Goal: Ask a question: Seek information or help from site administrators or community

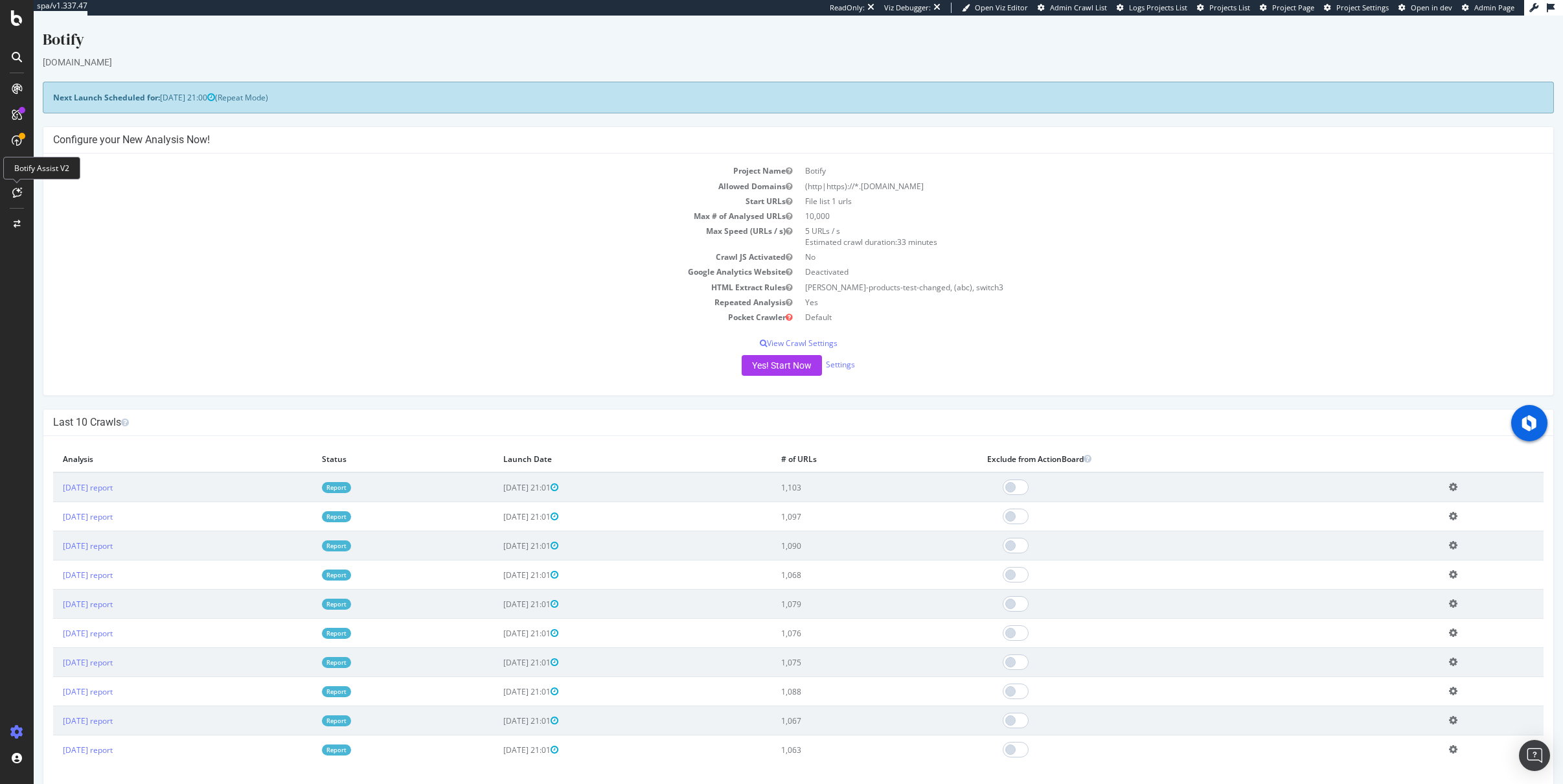
click at [20, 194] on icon at bounding box center [17, 192] width 10 height 10
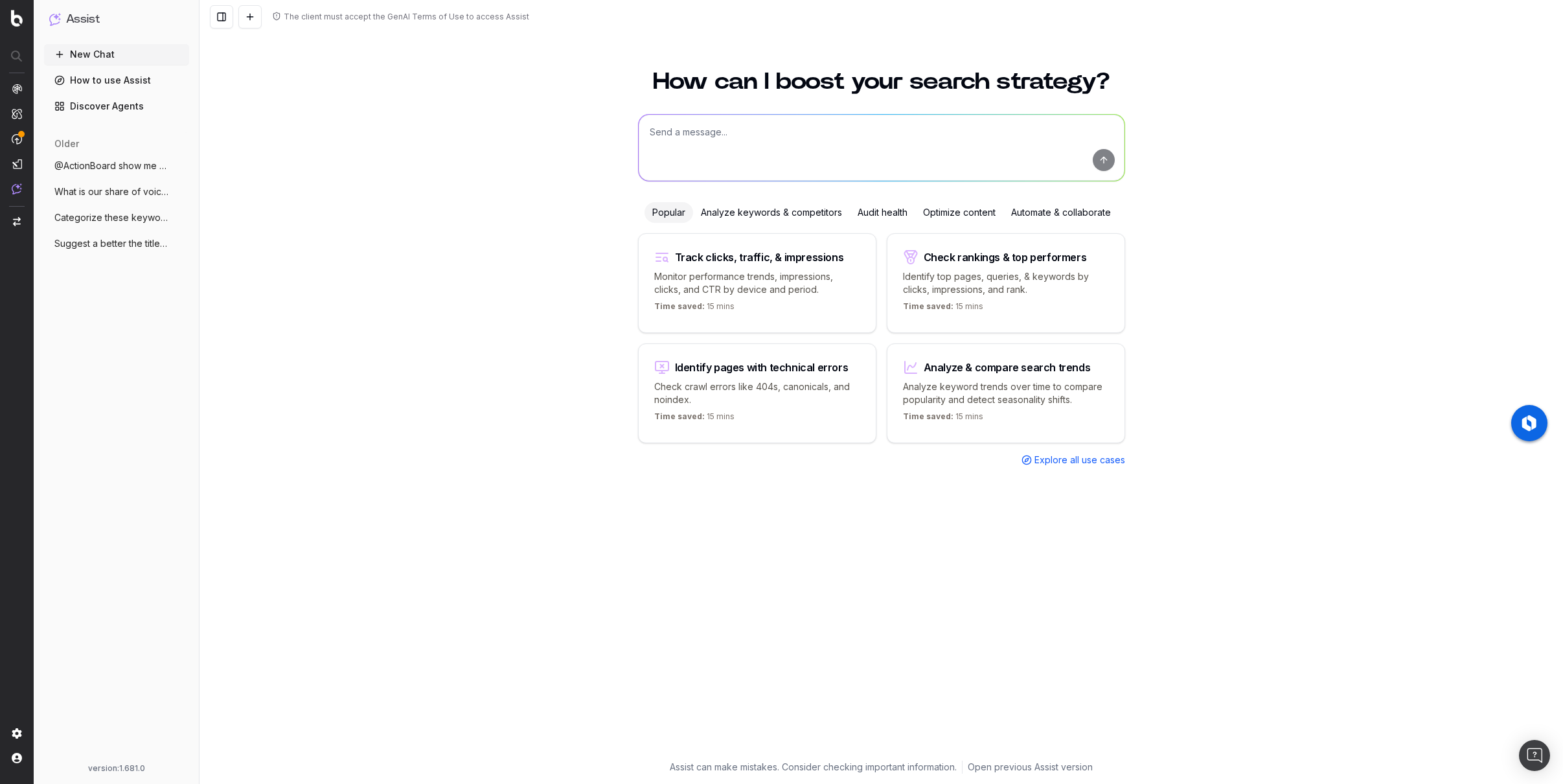
click at [711, 139] on textarea at bounding box center [882, 148] width 486 height 66
click at [711, 189] on span "Execute a query over Botify Datamodel (SiteCrawler, RealKeywords...)" at bounding box center [835, 194] width 266 height 10
click at [869, 136] on textarea "@BotifyData" at bounding box center [882, 148] width 486 height 66
type textarea "@BotifyData what is the date of my latest crawl"
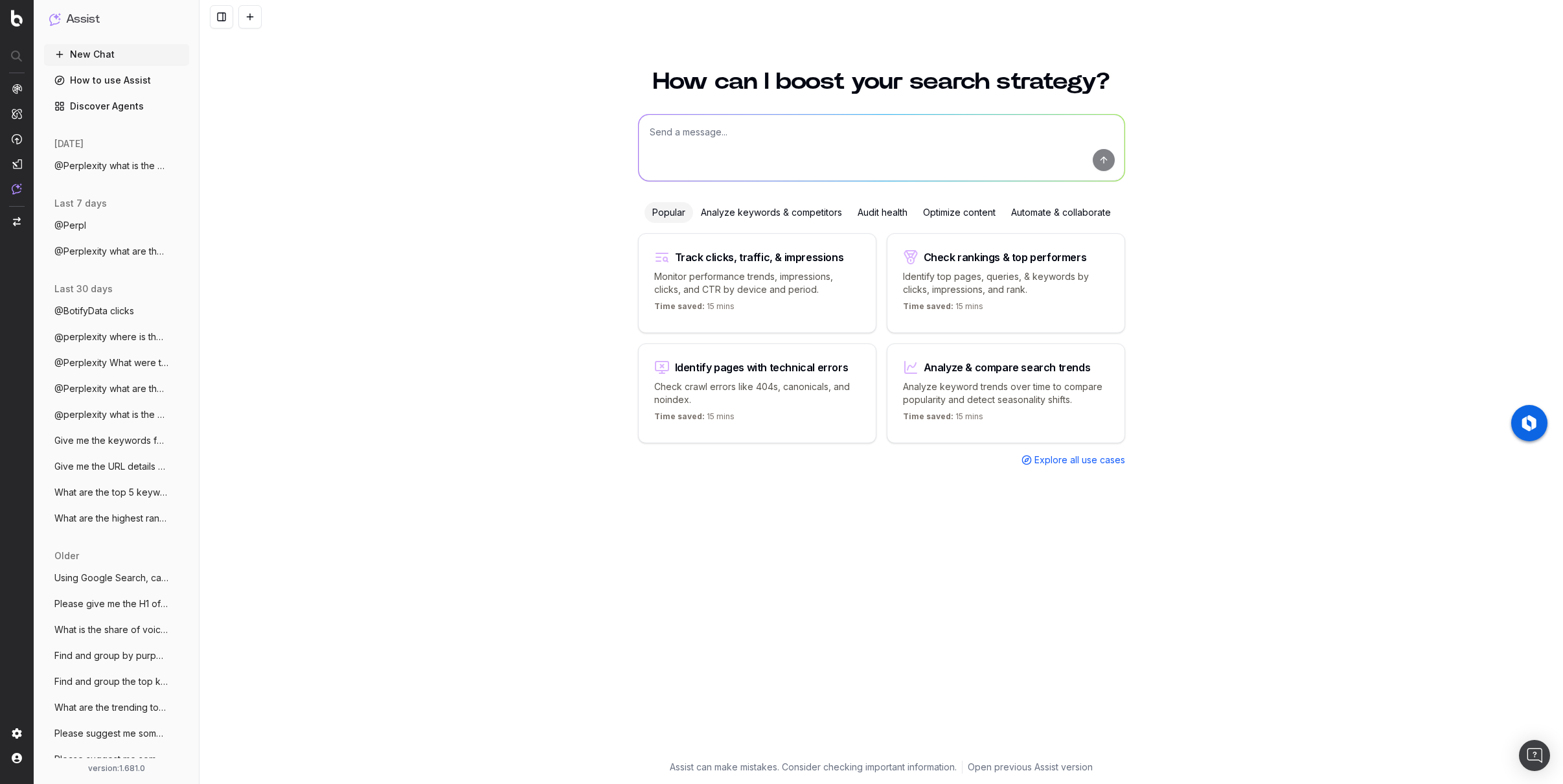
click at [701, 141] on textarea at bounding box center [882, 148] width 486 height 66
click at [737, 213] on span "Execute a query over Botify Datamodel (SiteCrawler, RealKeywords...)" at bounding box center [835, 217] width 266 height 10
click at [783, 148] on textarea "@BotifyData" at bounding box center [882, 148] width 486 height 66
type textarea "@BotifyData what is the date of my latest crawl"
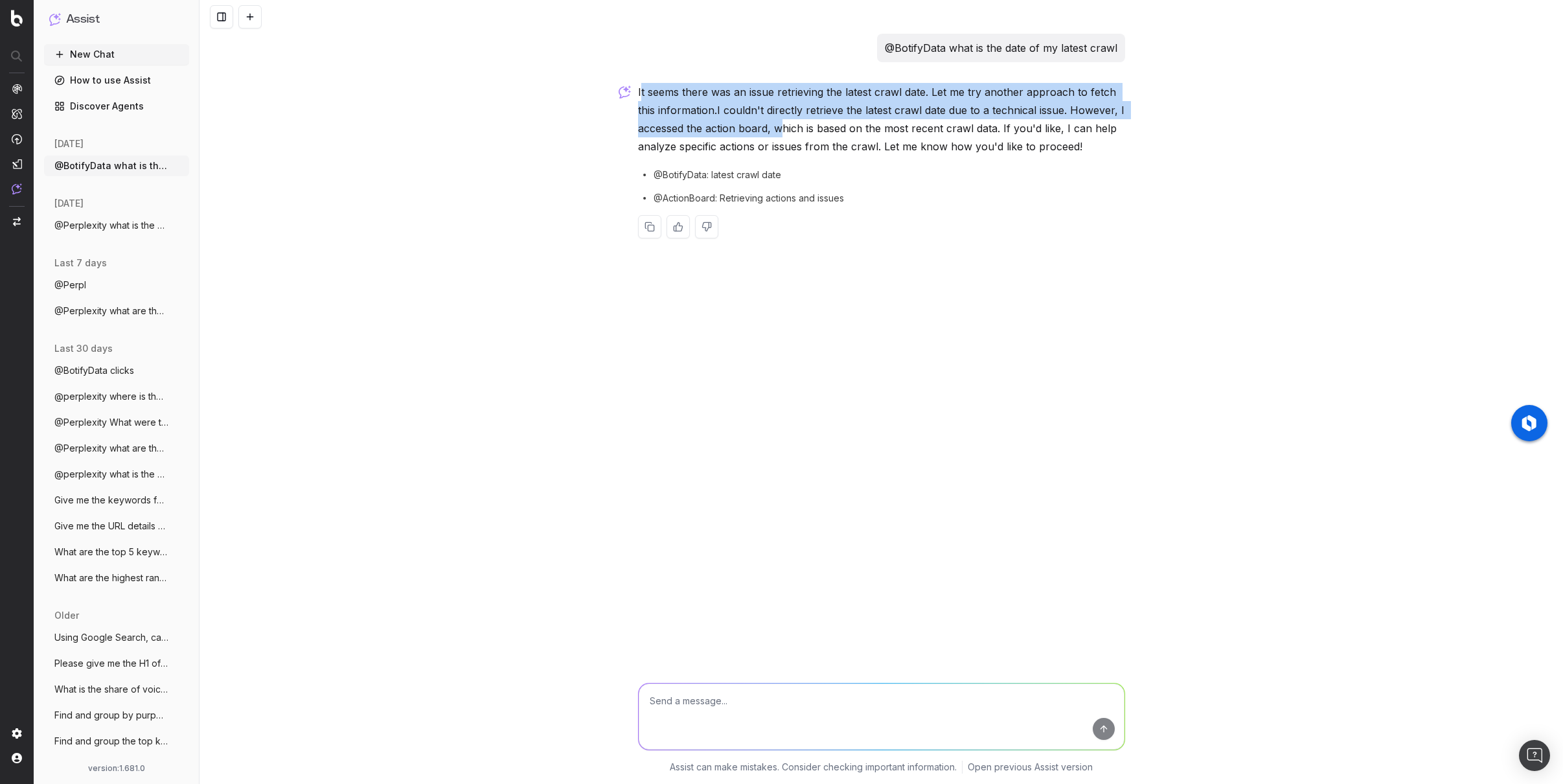
drag, startPoint x: 642, startPoint y: 89, endPoint x: 783, endPoint y: 138, distance: 149.3
click at [782, 136] on p "It seems there was an issue retrieving the latest crawl date. Let me try anothe…" at bounding box center [882, 118] width 487 height 73
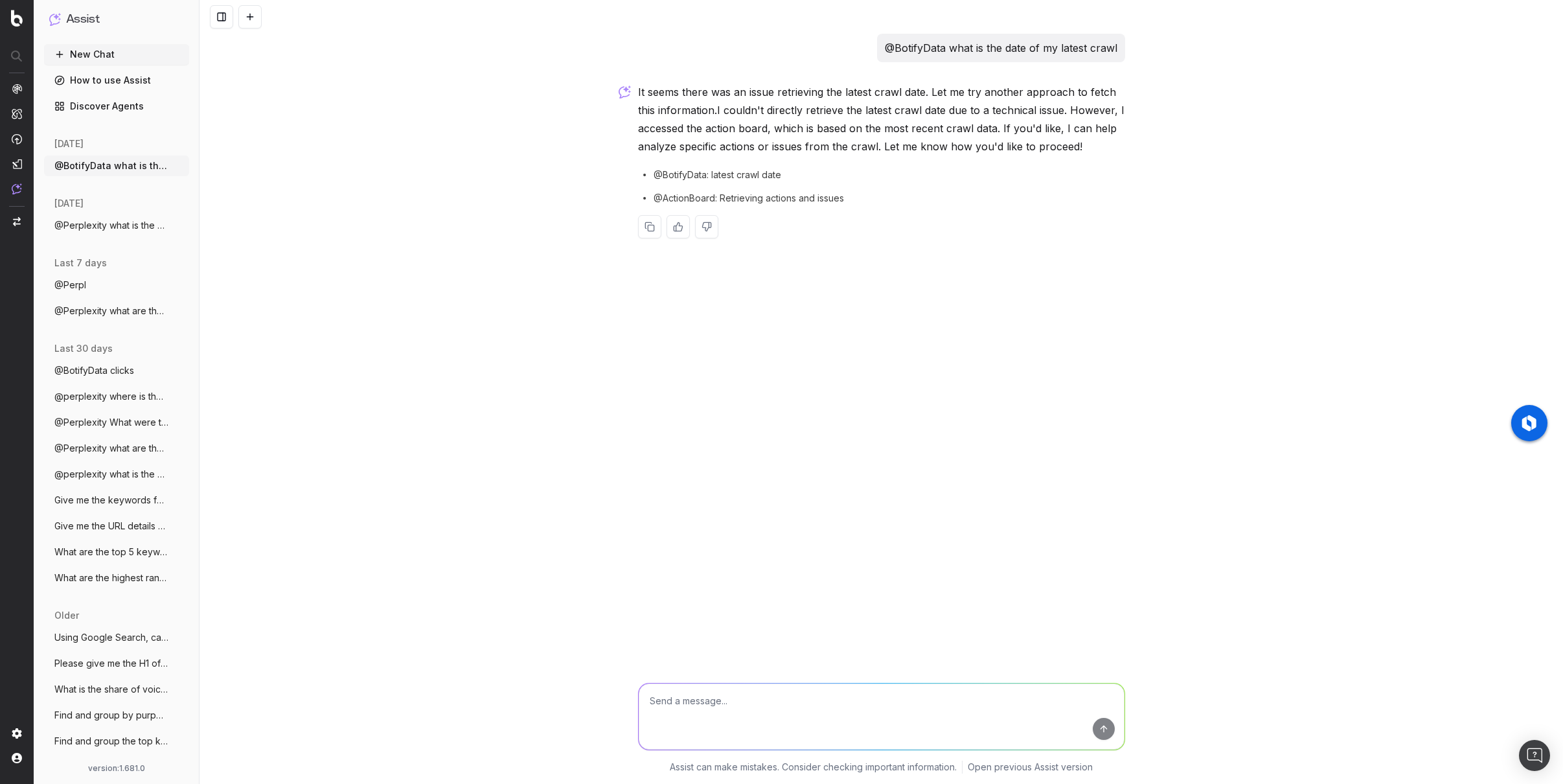
click at [807, 146] on p "It seems there was an issue retrieving the latest crawl date. Let me try anothe…" at bounding box center [882, 118] width 487 height 73
click at [697, 400] on div "@BotifyData what is the date of my latest crawl It seems there was an issue ret…" at bounding box center [881, 392] width 1363 height 784
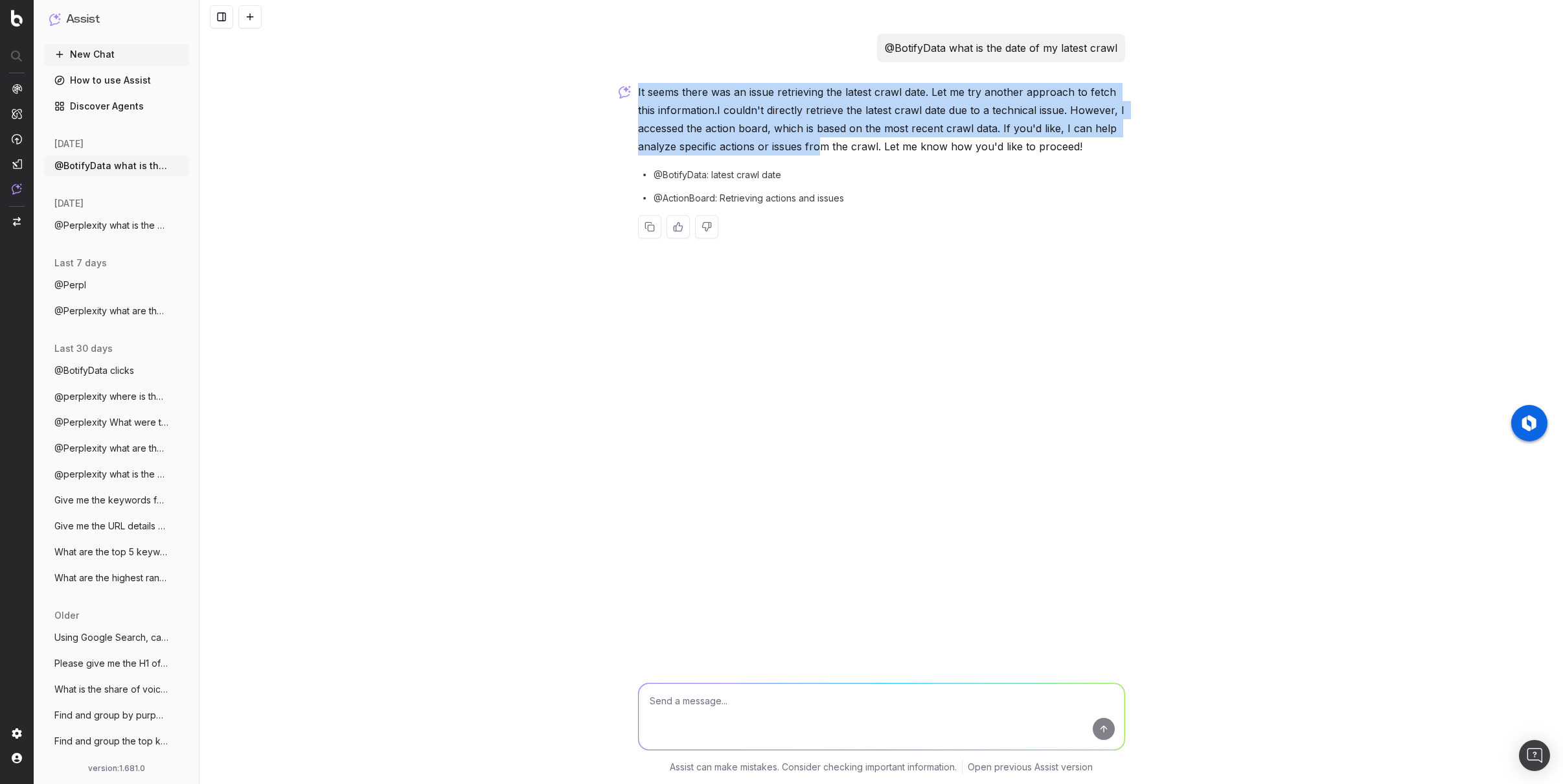
drag, startPoint x: 653, startPoint y: 95, endPoint x: 852, endPoint y: 149, distance: 206.2
click at [842, 148] on p "It seems there was an issue retrieving the latest crawl date. Let me try anothe…" at bounding box center [882, 118] width 487 height 73
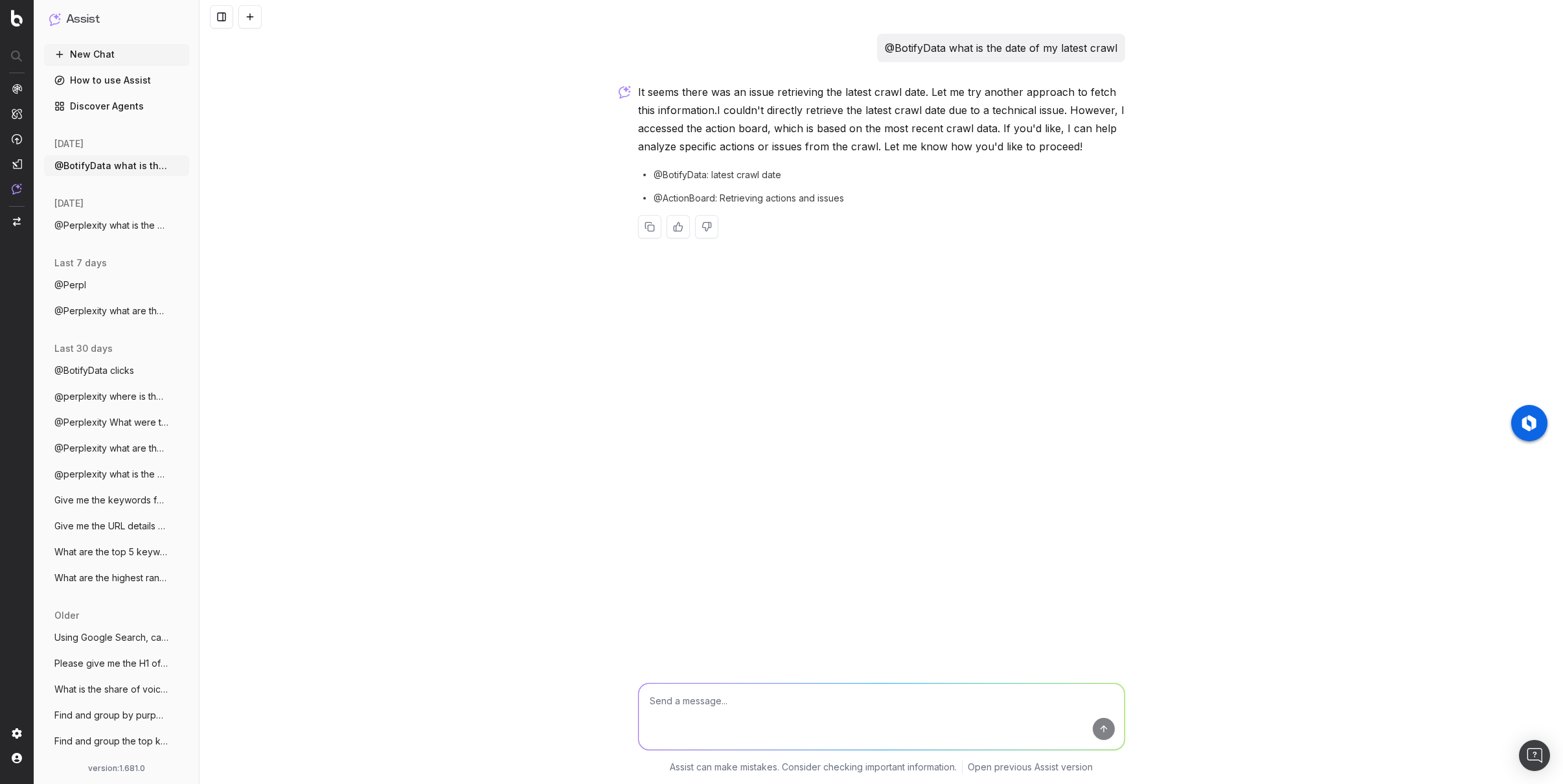
click at [856, 149] on p "It seems there was an issue retrieving the latest crawl date. Let me try anothe…" at bounding box center [882, 118] width 487 height 73
click at [782, 706] on textarea at bounding box center [882, 717] width 486 height 66
type textarea "@BotifyData how many keywords are found for this URL: https://www.unrankedsmurf…"
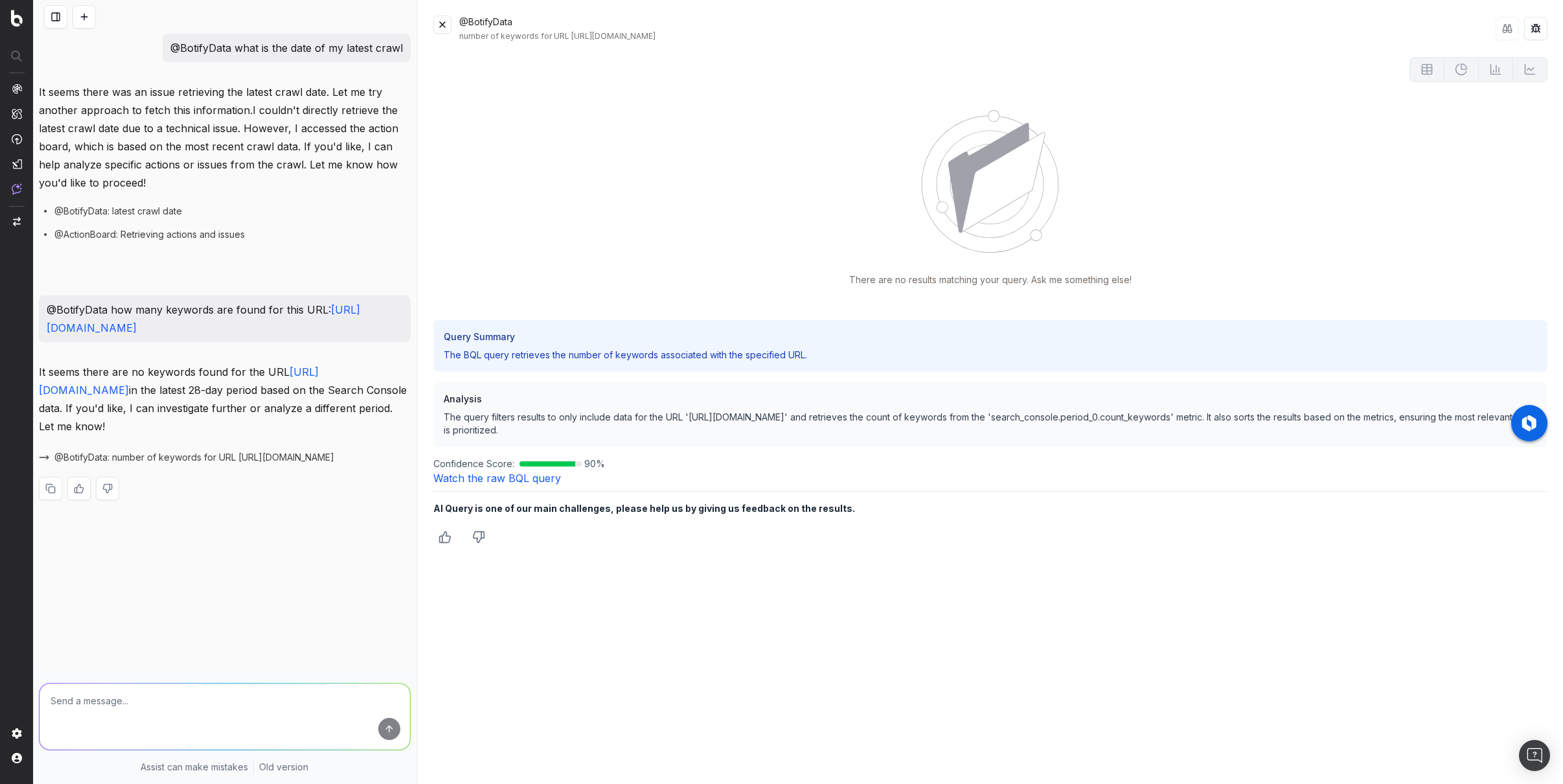
click at [494, 478] on link "Watch the raw BQL query" at bounding box center [498, 478] width 128 height 13
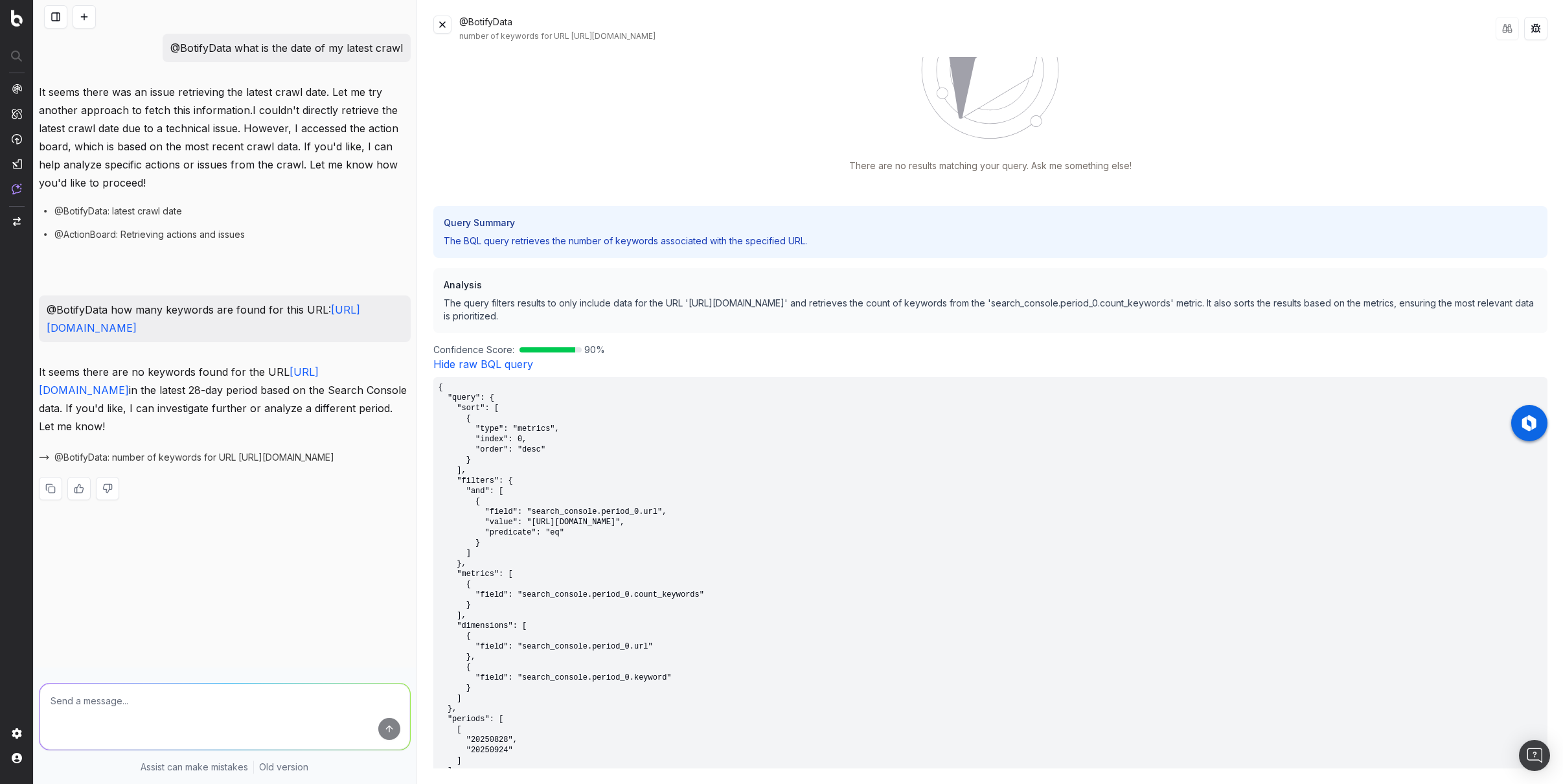
scroll to position [231, 0]
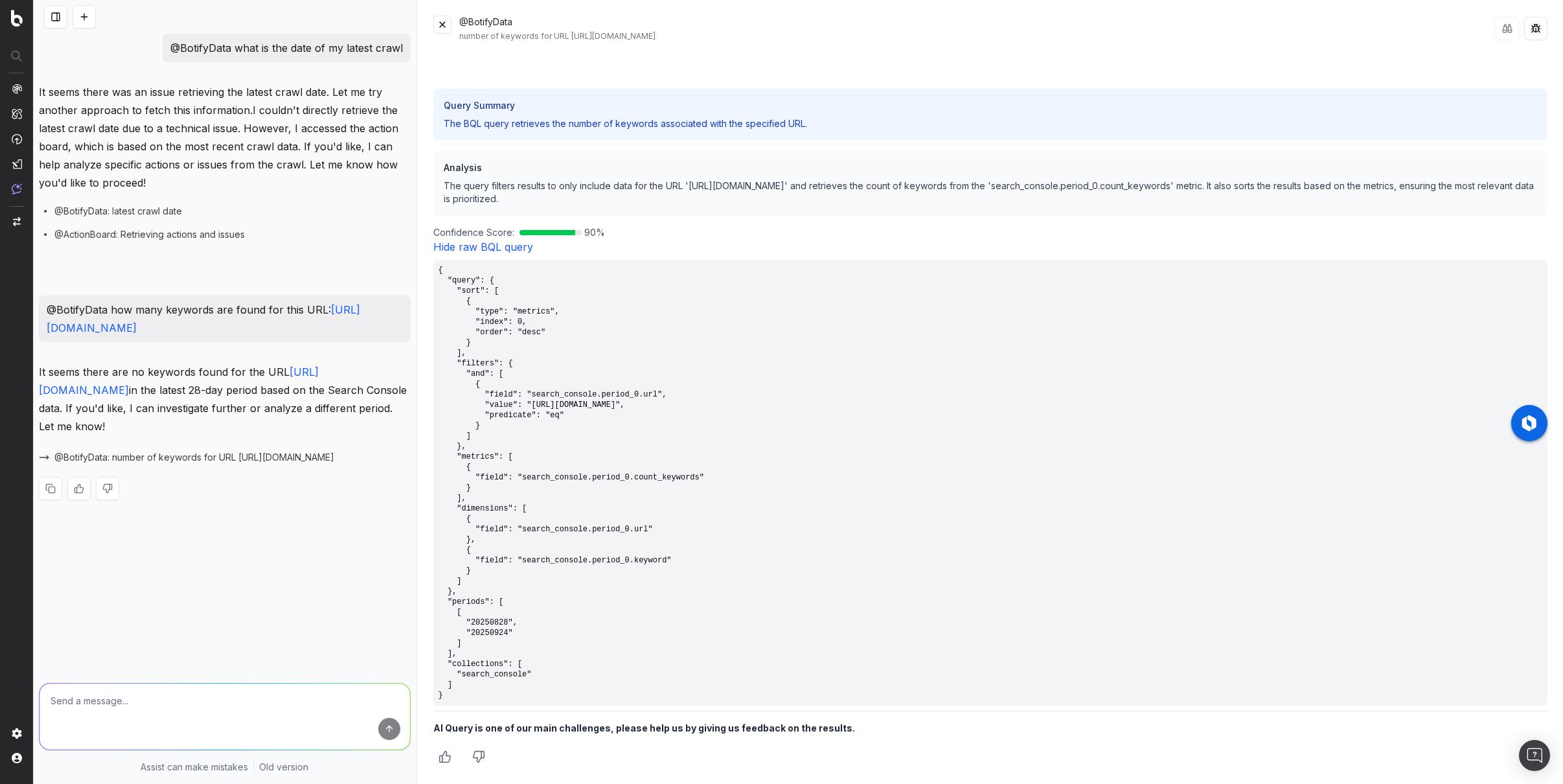
click at [487, 248] on link "Hide raw BQL query" at bounding box center [483, 247] width 100 height 13
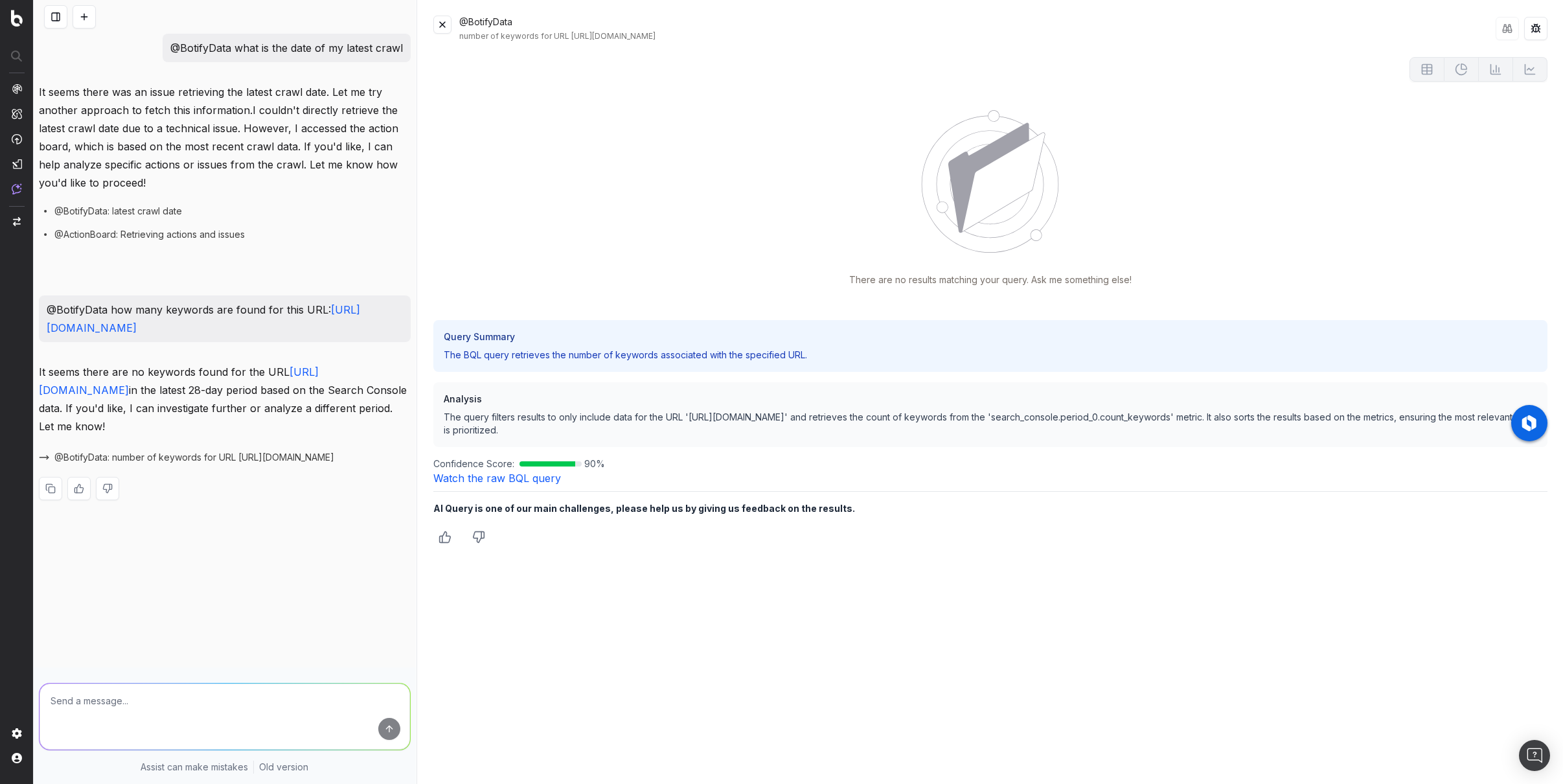
click at [490, 477] on link "Watch the raw BQL query" at bounding box center [498, 478] width 128 height 13
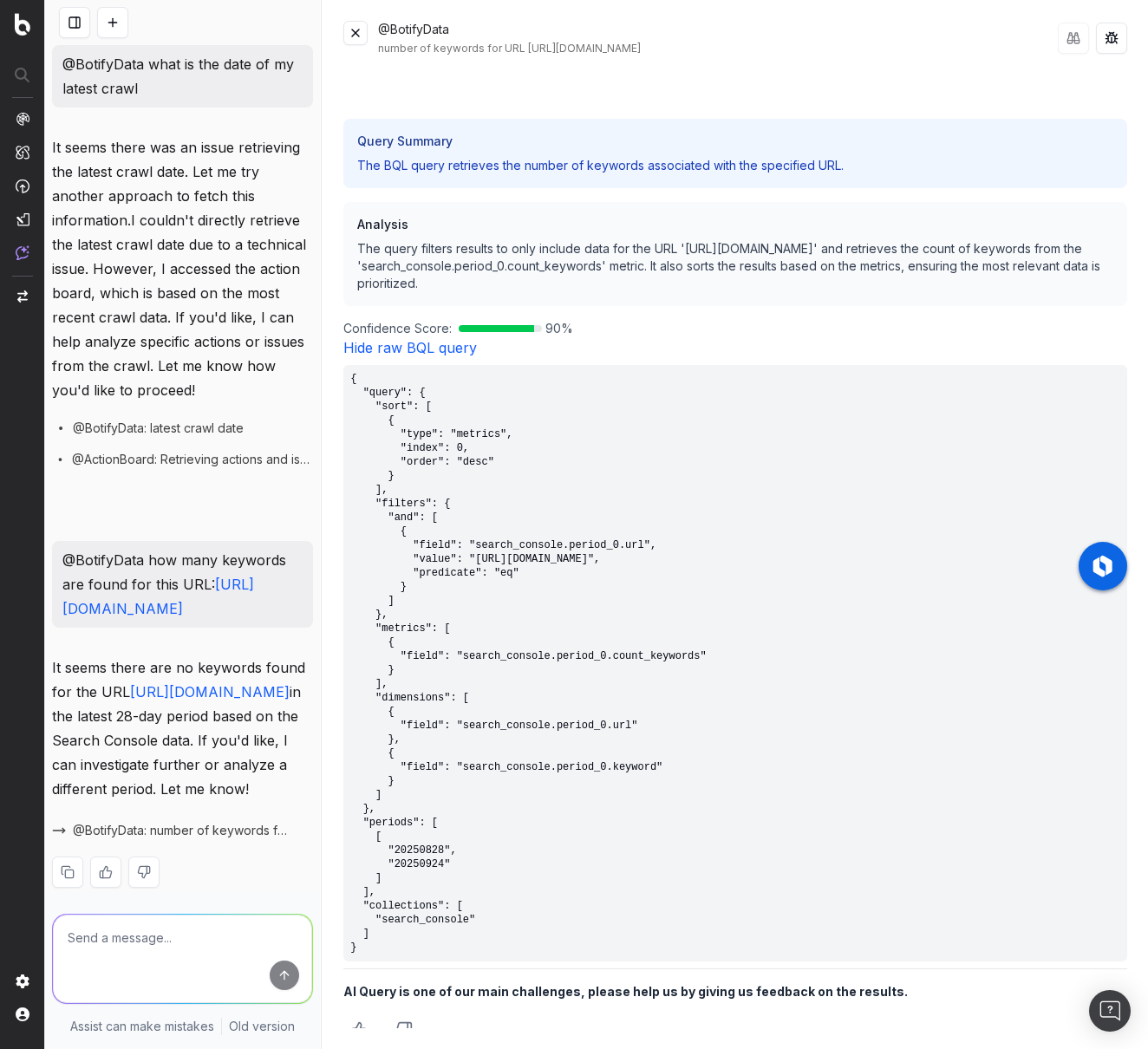
scroll to position [327, 0]
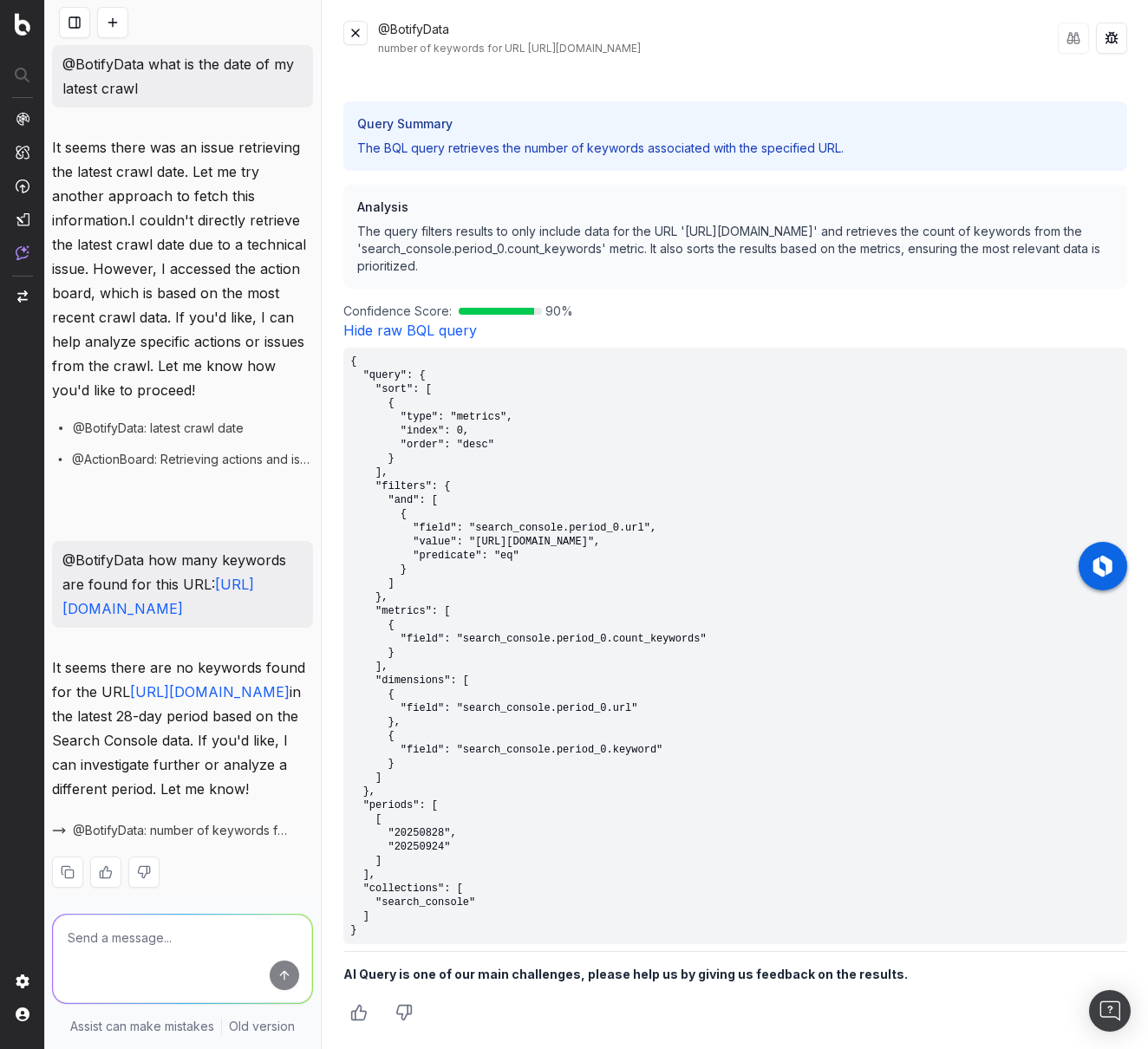
click at [1087, 378] on pre "{ "query": { "sort": [ { "type": "metrics", "index": 0, "order": "desc" } ], "f…" at bounding box center [735, 646] width 784 height 597
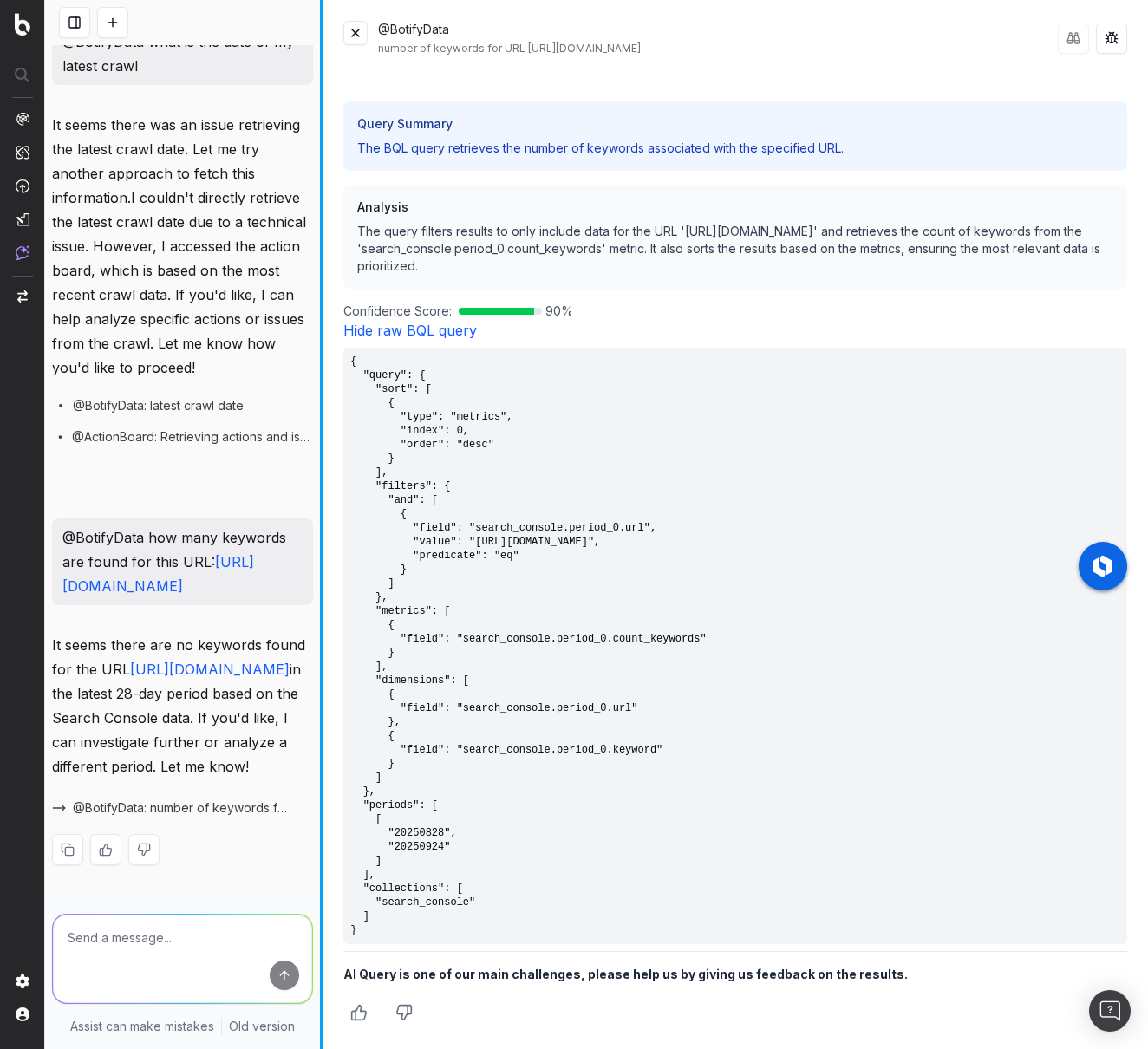
scroll to position [0, 0]
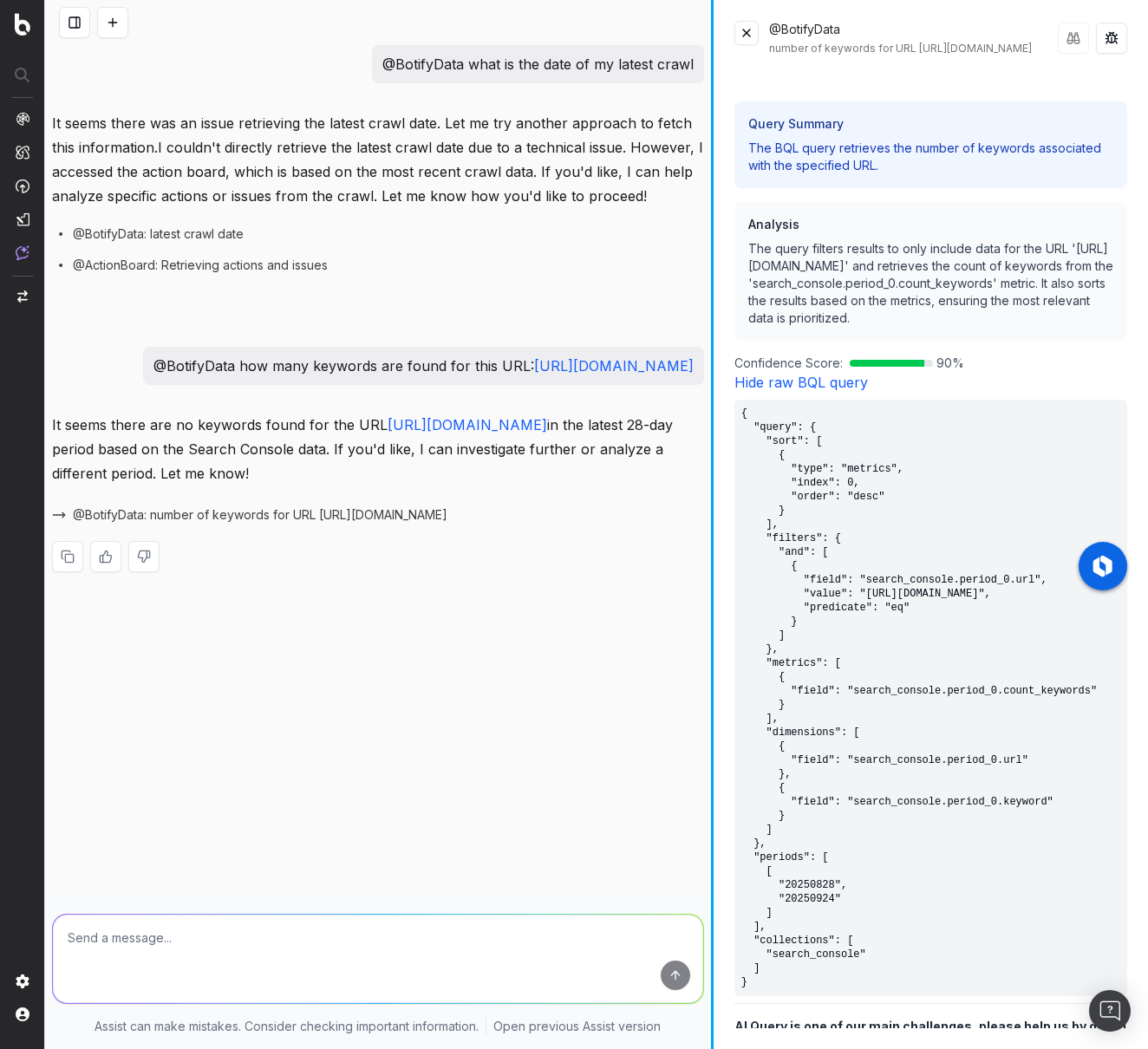
click at [711, 170] on div at bounding box center [712, 524] width 3 height 1049
drag, startPoint x: 249, startPoint y: 367, endPoint x: 450, endPoint y: 368, distance: 201.0
click at [450, 368] on p "@BotifyData how many keywords are found for this URL: https://www.unrankedsmurf…" at bounding box center [424, 365] width 540 height 24
copy p "@BotifyData how many keywords are found for this URL:"
click at [144, 942] on textarea at bounding box center [378, 959] width 650 height 88
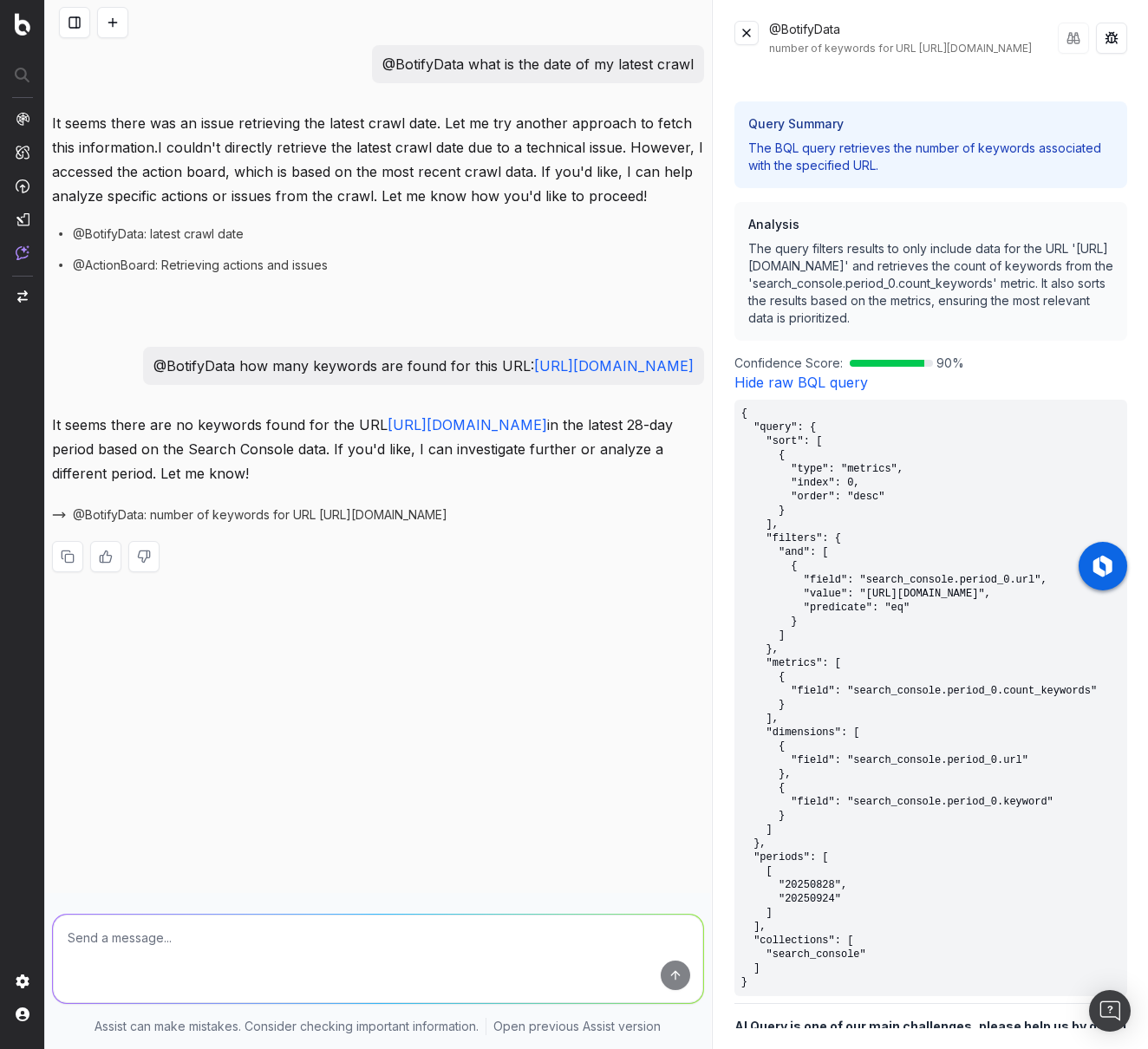
paste textarea "@BotifyData how many keywords are found for this URL:"
drag, startPoint x: 331, startPoint y: 387, endPoint x: 62, endPoint y: 397, distance: 269.2
click at [154, 378] on p "@BotifyData how many keywords are found for this URL: https://www.unrankedsmurf…" at bounding box center [424, 365] width 540 height 24
copy link "https://www.unrankedsmurfs.com/blog"
click at [450, 945] on textarea "@BotifyData how many keywords are found for this URL:" at bounding box center [378, 959] width 650 height 88
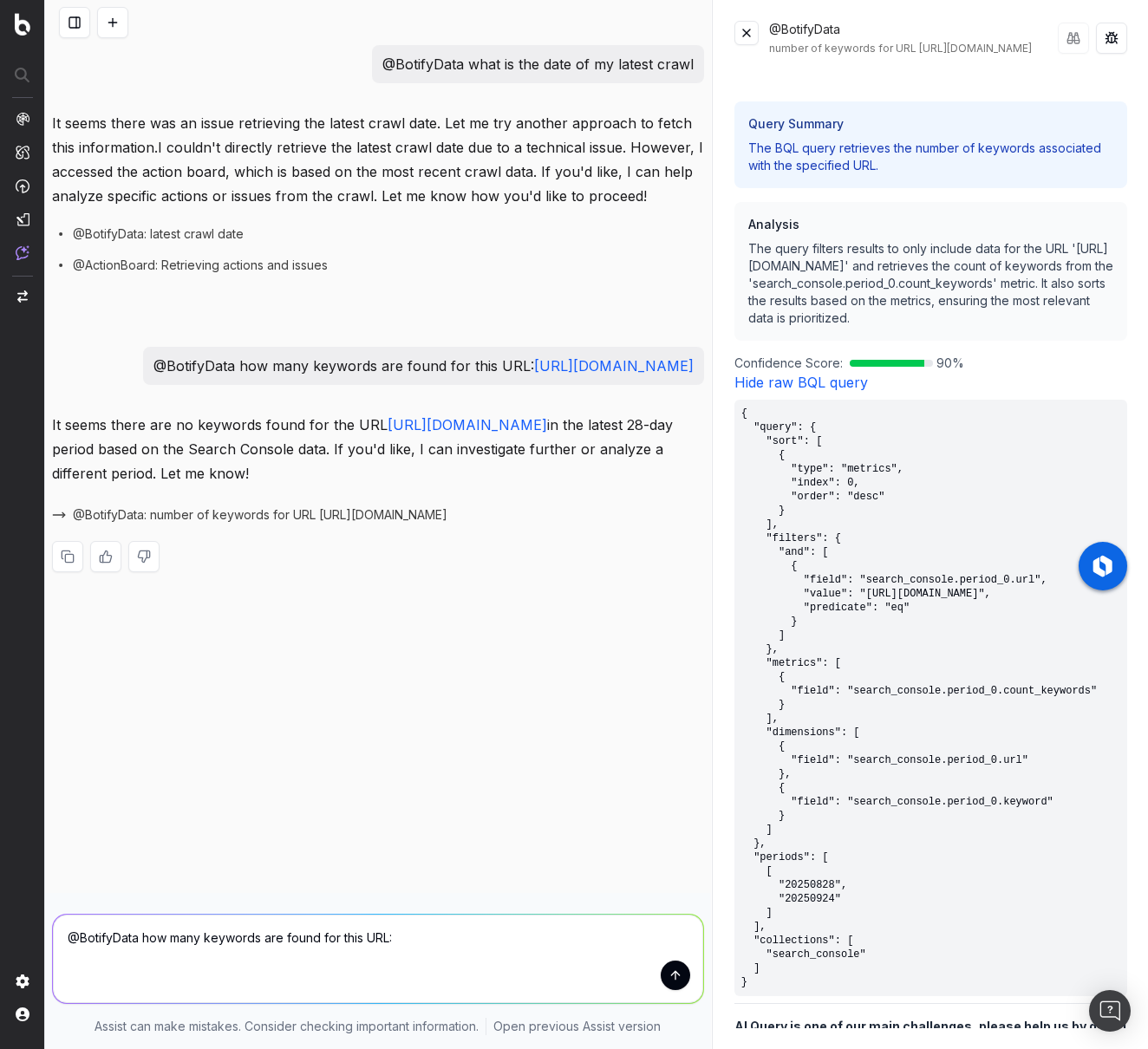
paste textarea "https://www.unrankedsmurfs.com/blog"
type textarea "@BotifyData how many keywords are found for this URL: https://www.unrankedsmurf…"
click at [677, 979] on button "submit" at bounding box center [675, 975] width 30 height 30
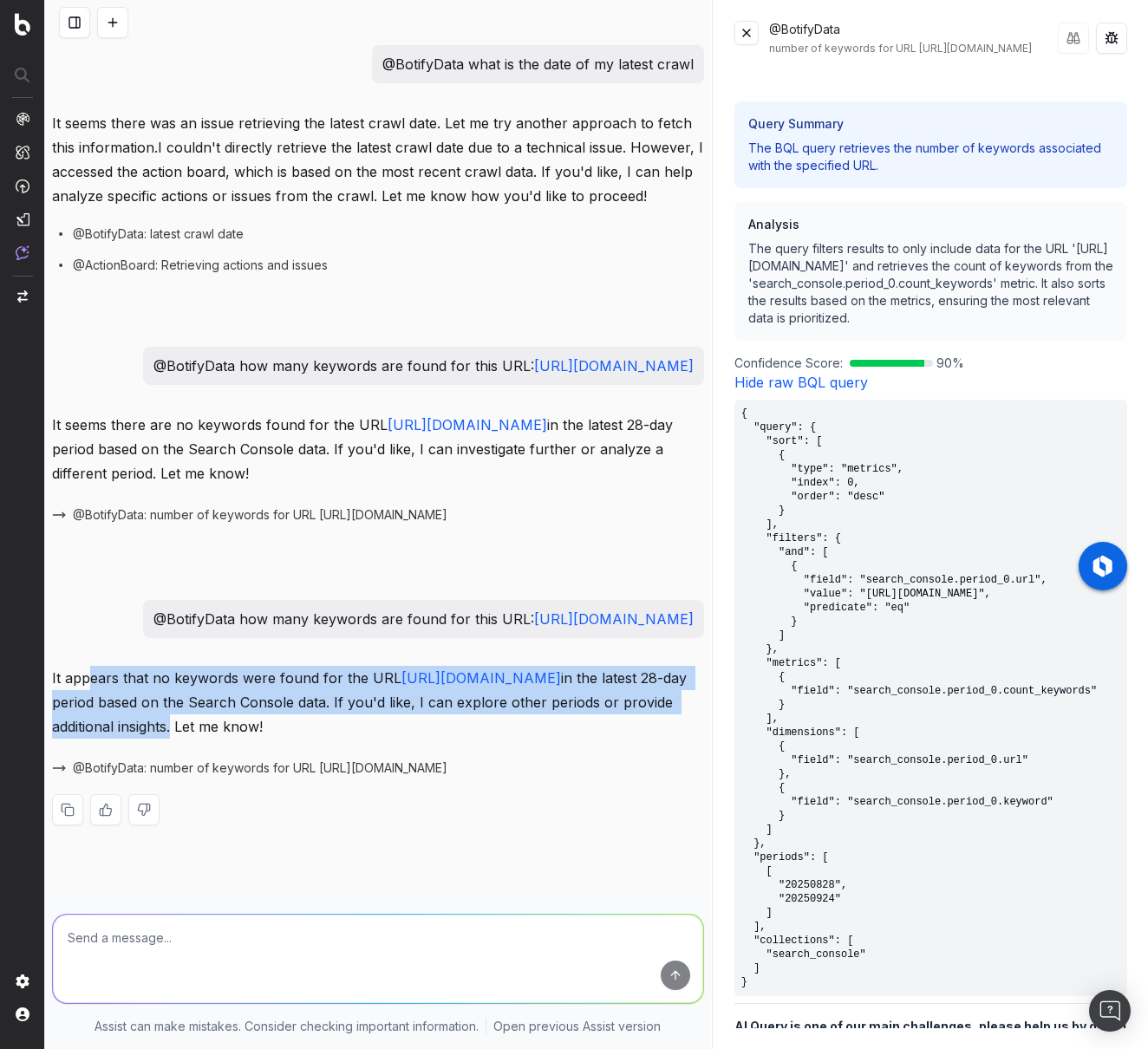
drag, startPoint x: 155, startPoint y: 723, endPoint x: 222, endPoint y: 750, distance: 72.2
click at [222, 739] on p "It appears that no keywords were found for the URL https://www.unrankedsmurfs.c…" at bounding box center [378, 702] width 651 height 73
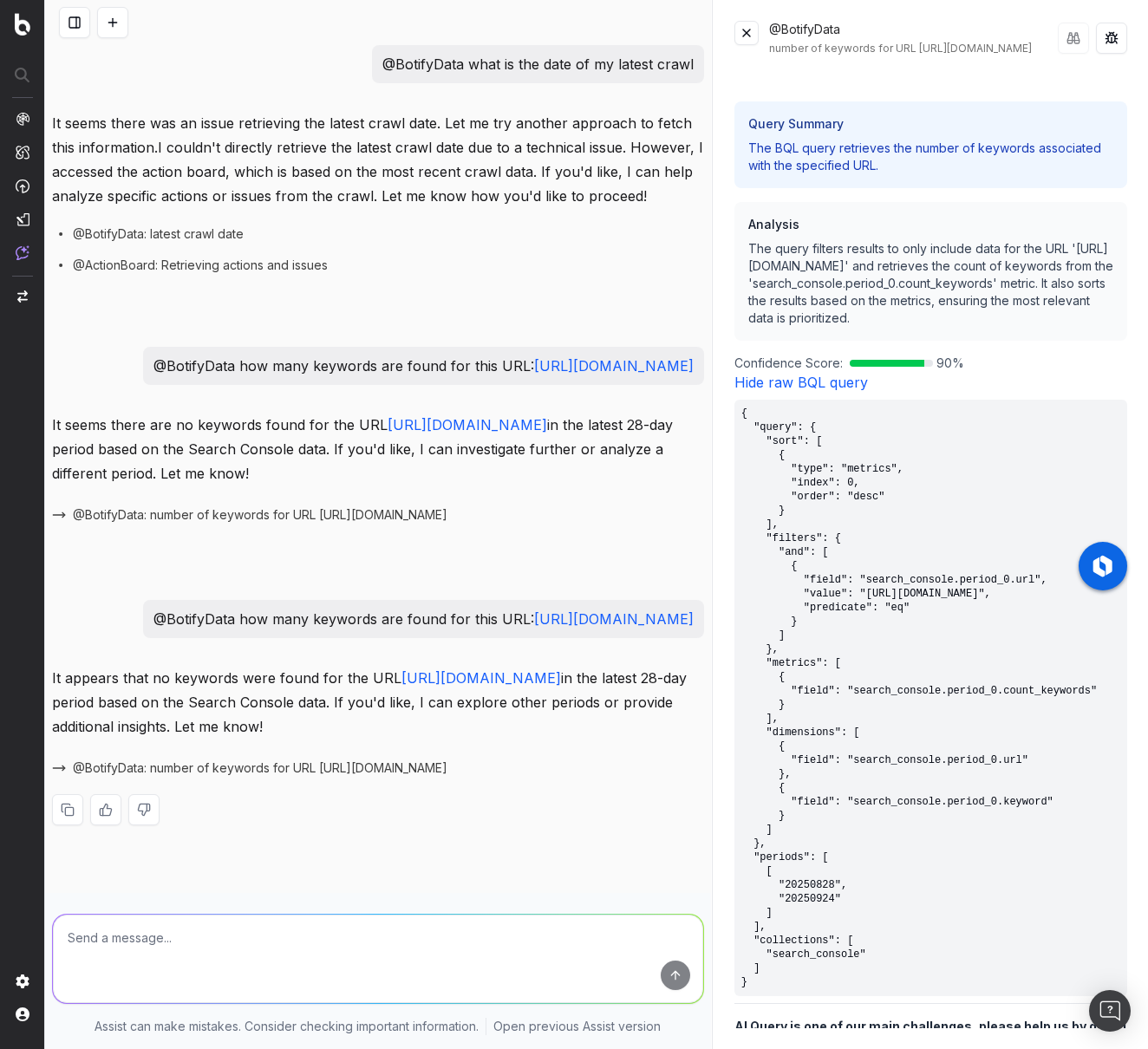
click at [268, 739] on p "It appears that no keywords were found for the URL https://www.unrankedsmurfs.c…" at bounding box center [378, 702] width 651 height 73
click at [130, 739] on p "It appears that no keywords were found for the URL https://www.unrankedsmurfs.c…" at bounding box center [378, 702] width 651 height 73
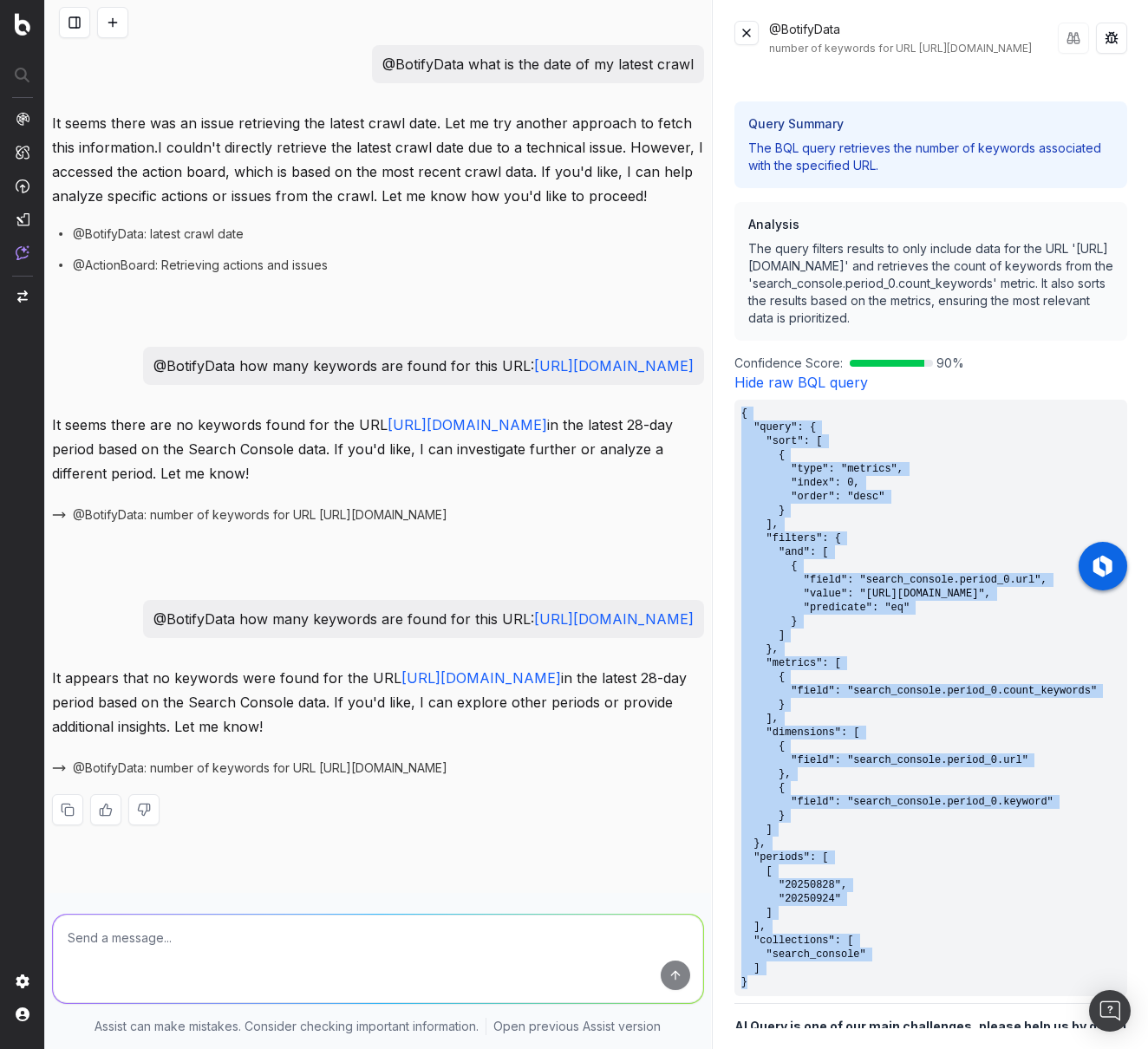
scroll to position [427, 0]
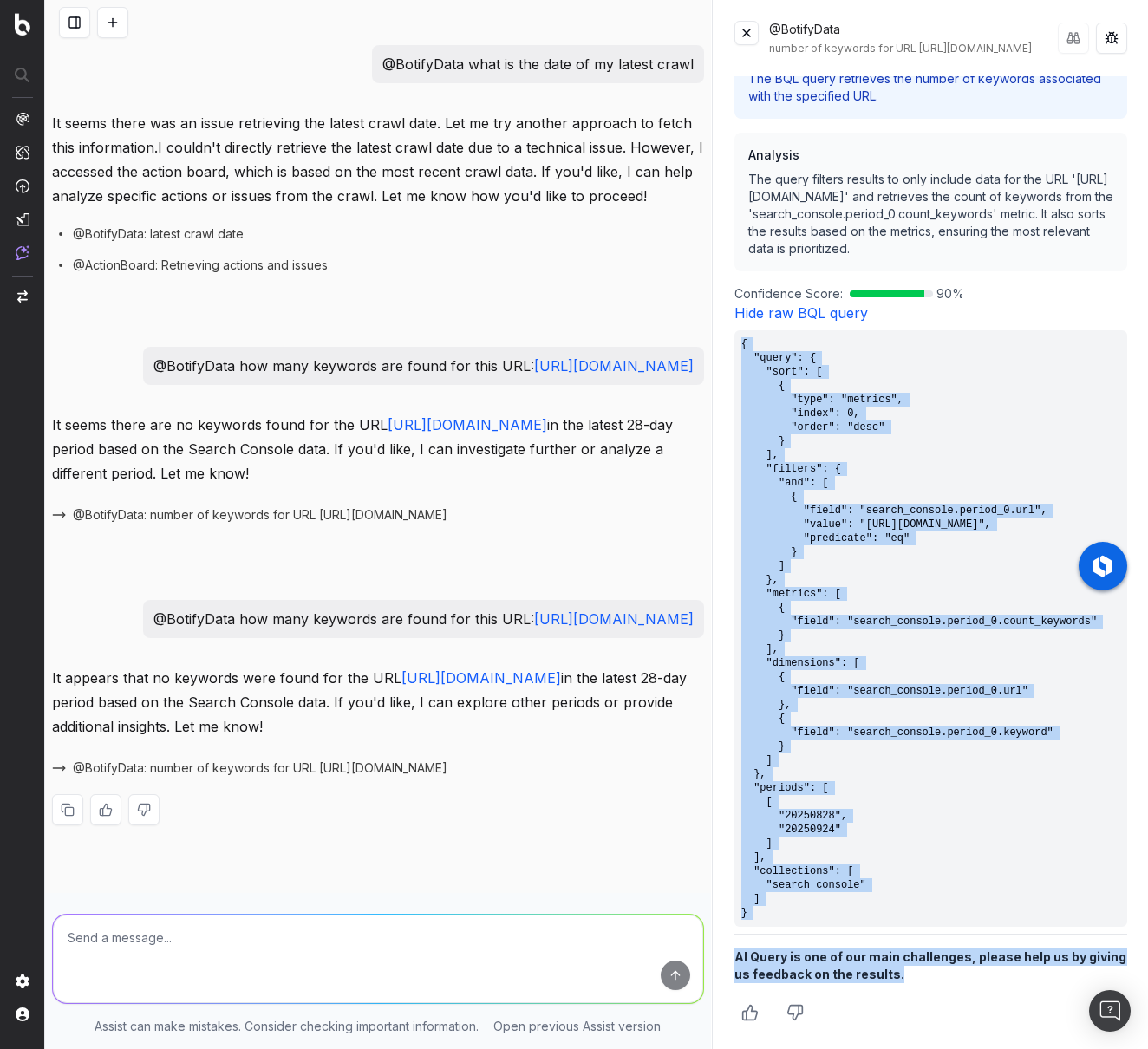
drag, startPoint x: 743, startPoint y: 431, endPoint x: 941, endPoint y: 1058, distance: 657.5
click at [941, 1048] on html "Assist New Chat How to use Assist Discover Agents today @BotifyData what is the…" at bounding box center [574, 524] width 1148 height 1049
click at [892, 813] on pre "{ "query": { "sort": [ { "type": "metrics", "index": 0, "order": "desc" } ], "f…" at bounding box center [930, 628] width 393 height 597
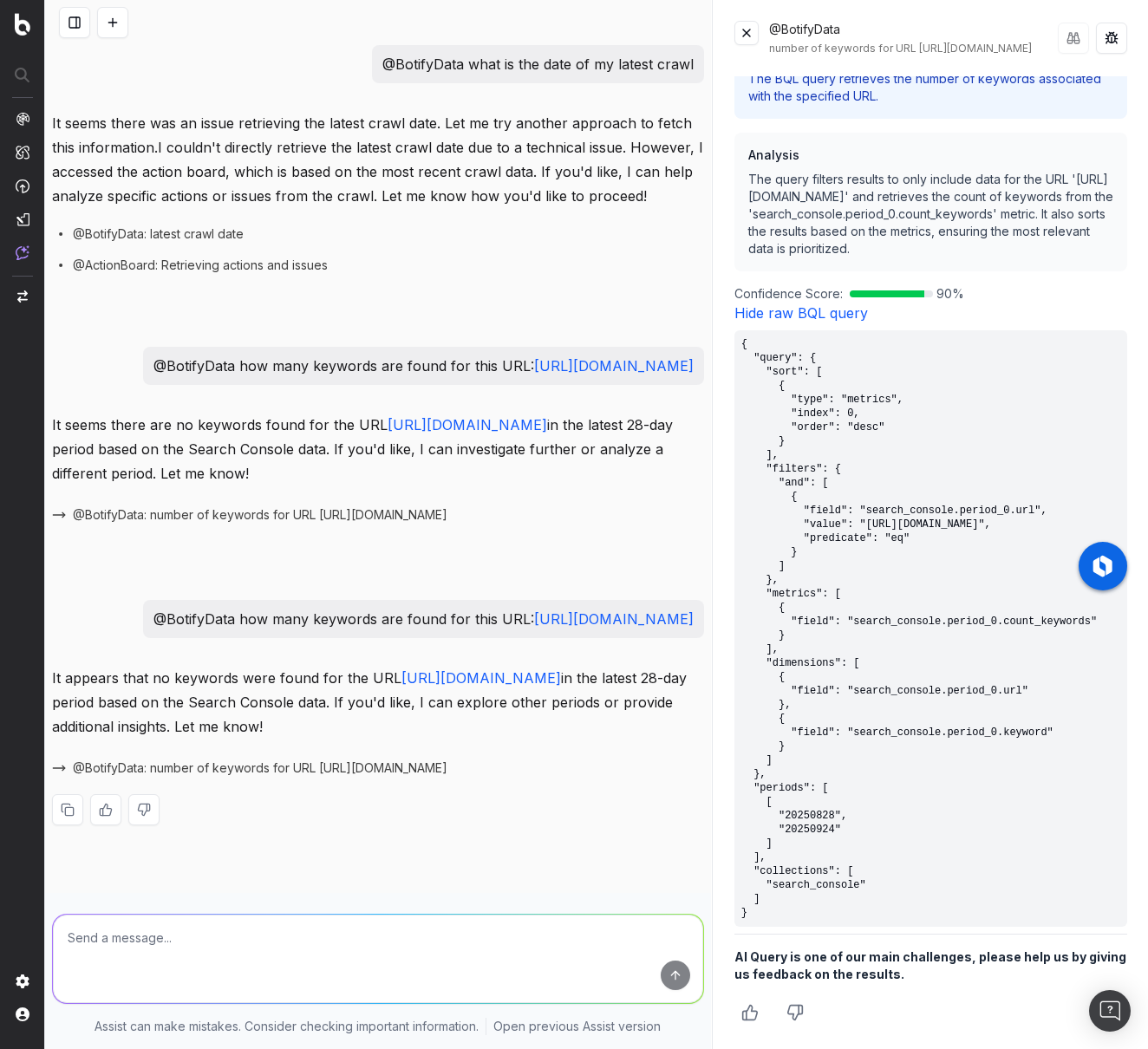
click at [160, 958] on textarea at bounding box center [378, 959] width 650 height 88
drag, startPoint x: 342, startPoint y: 395, endPoint x: 62, endPoint y: 367, distance: 281.4
click at [154, 367] on p "@BotifyData how many keywords are found for this URL: https://www.unrankedsmurf…" at bounding box center [424, 365] width 540 height 24
copy p "@BotifyData how many keywords are found for this URL: https://www.unrankedsmurf…"
click at [181, 953] on textarea at bounding box center [378, 959] width 650 height 88
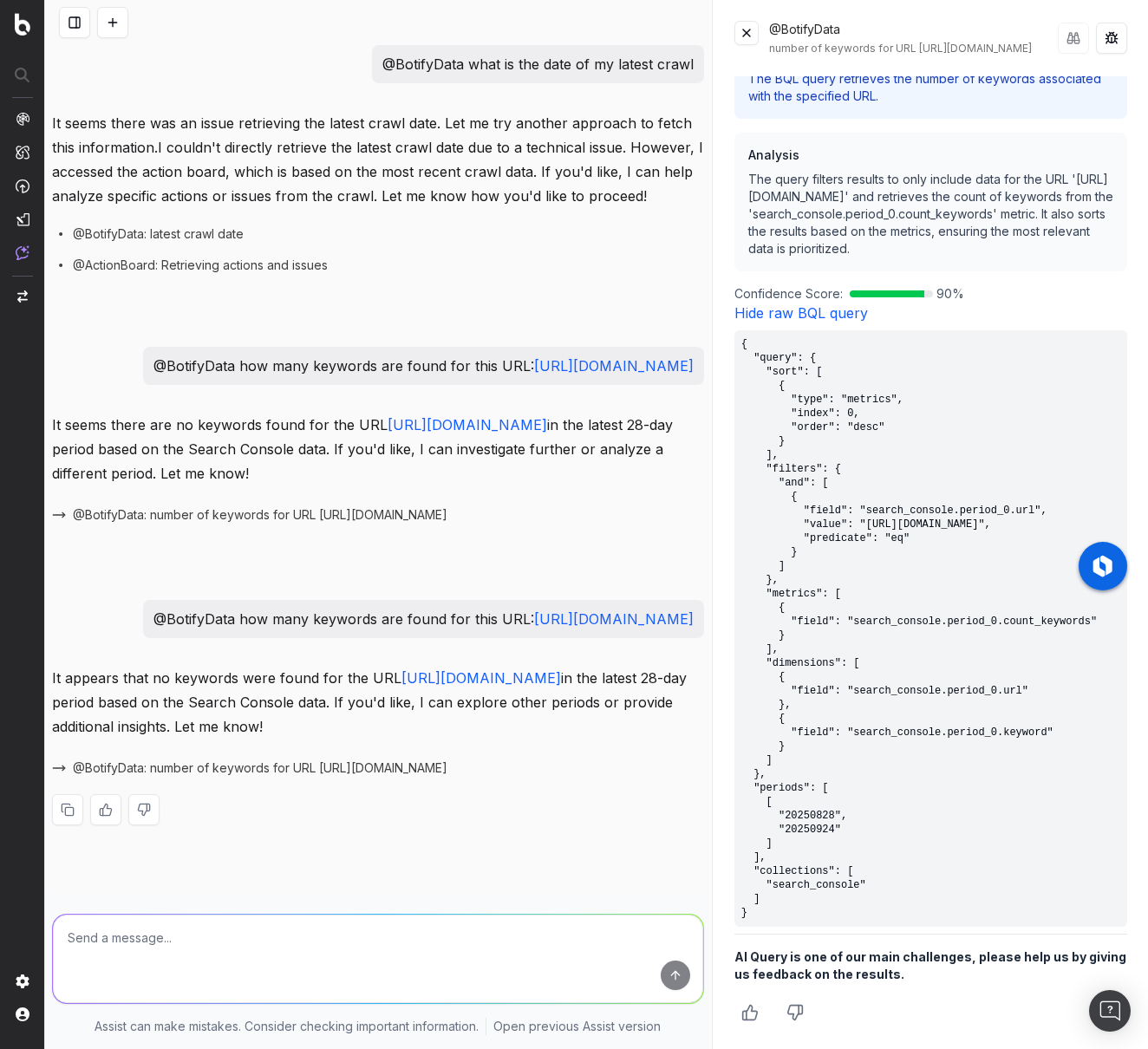
paste textarea "@BotifyData how many keywords are found for this URL: https://www.unrankedsmurf…"
drag, startPoint x: 597, startPoint y: 938, endPoint x: 649, endPoint y: 939, distance: 52.0
click at [649, 939] on textarea "@BotifyData how many keywords are found for this URL: https://www.unrankedsmurf…" at bounding box center [378, 959] width 650 height 88
click at [629, 944] on textarea "@BotifyData how many keywords are found for this URL: https://www.unrankedsmurf…" at bounding box center [378, 959] width 650 height 88
drag, startPoint x: 632, startPoint y: 939, endPoint x: 395, endPoint y: 944, distance: 237.1
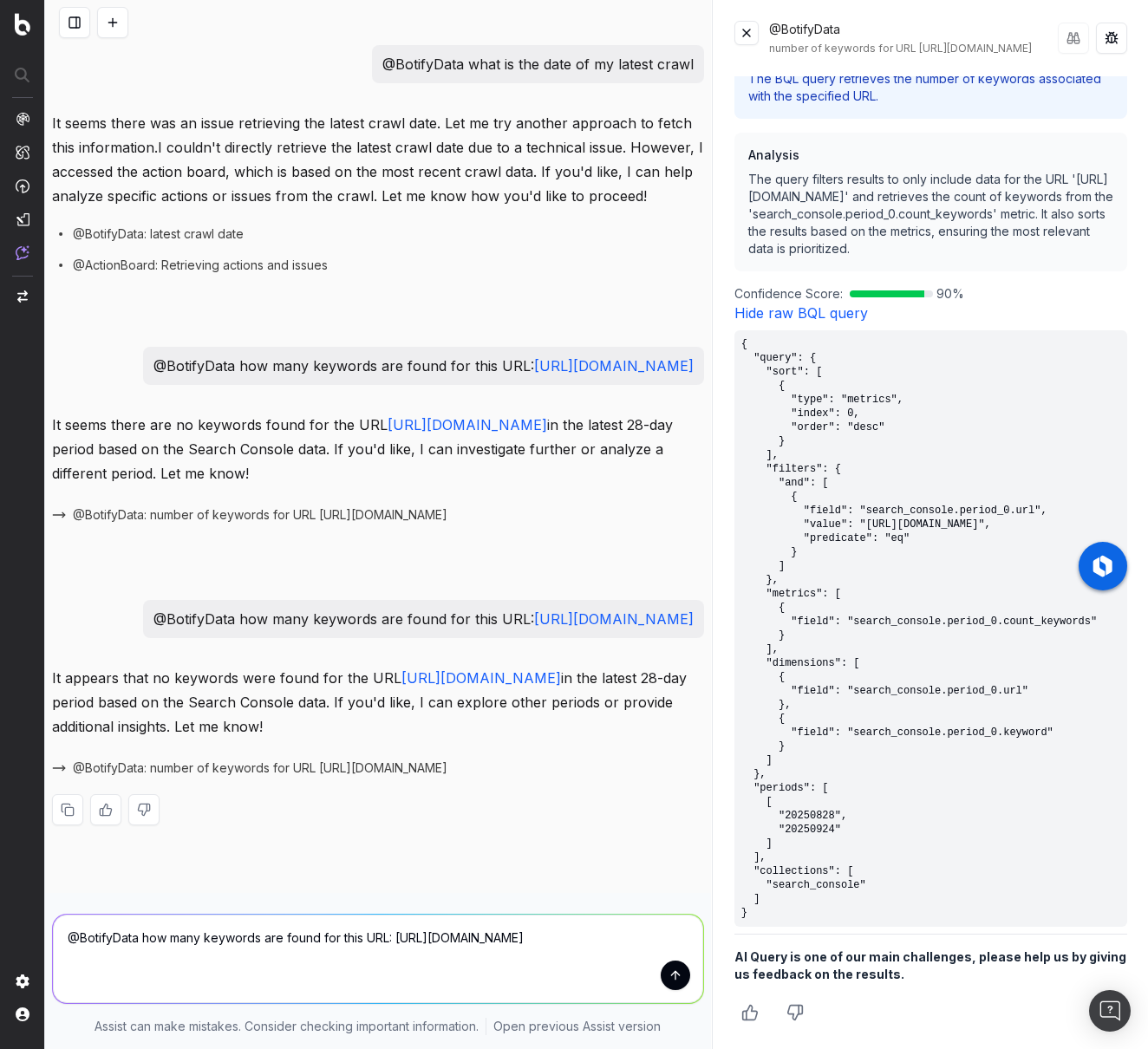
click at [395, 944] on textarea "@BotifyData how many keywords are found for this URL: https://www.unrankedsmurf…" at bounding box center [378, 959] width 650 height 88
paste textarea "league-of-legends/buy-skins"
type textarea "@BotifyData how many keywords are found for this URL: https://www.unrankedsmurf…"
click at [681, 979] on button "submit" at bounding box center [675, 975] width 30 height 30
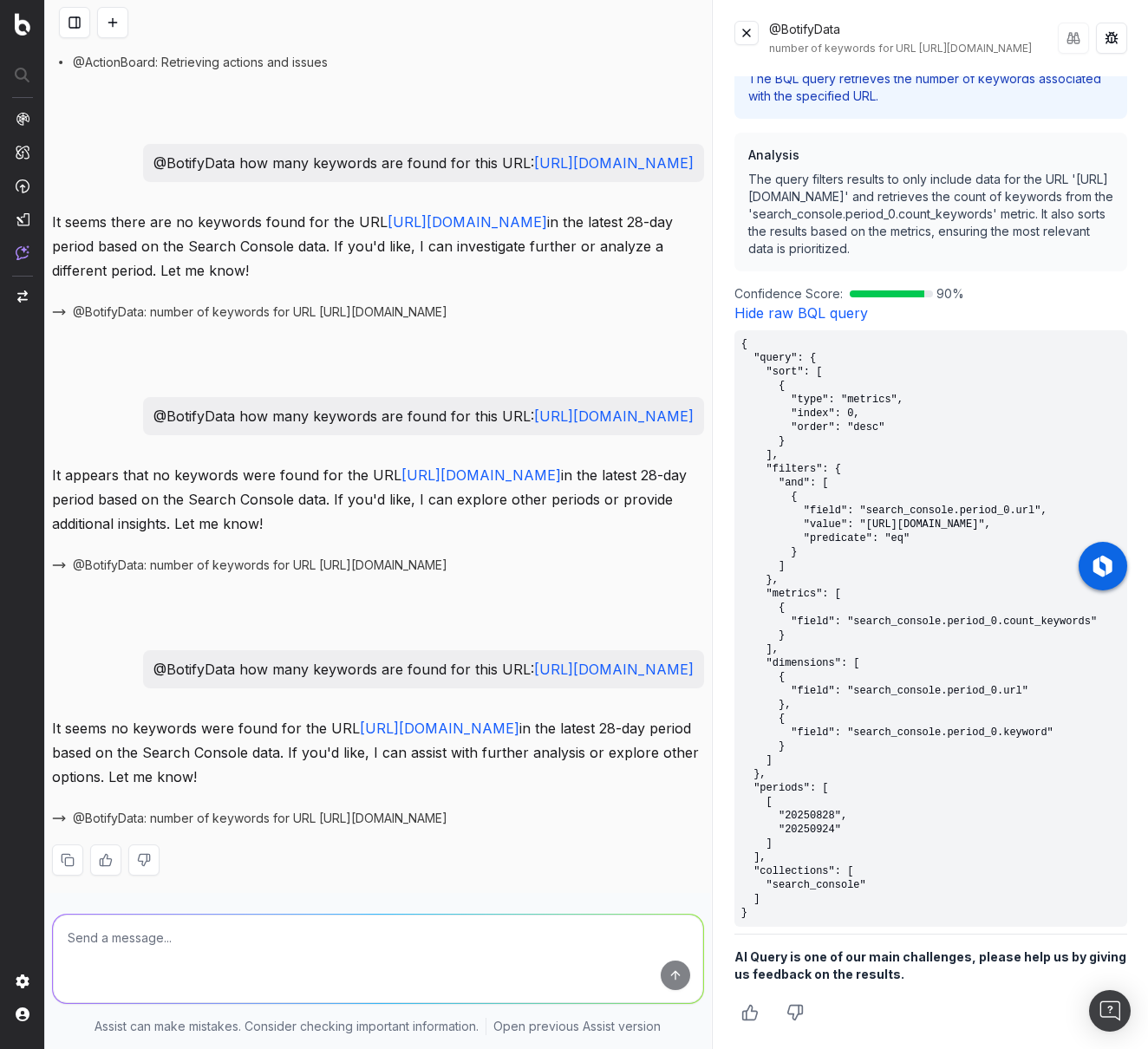
scroll to position [261, 0]
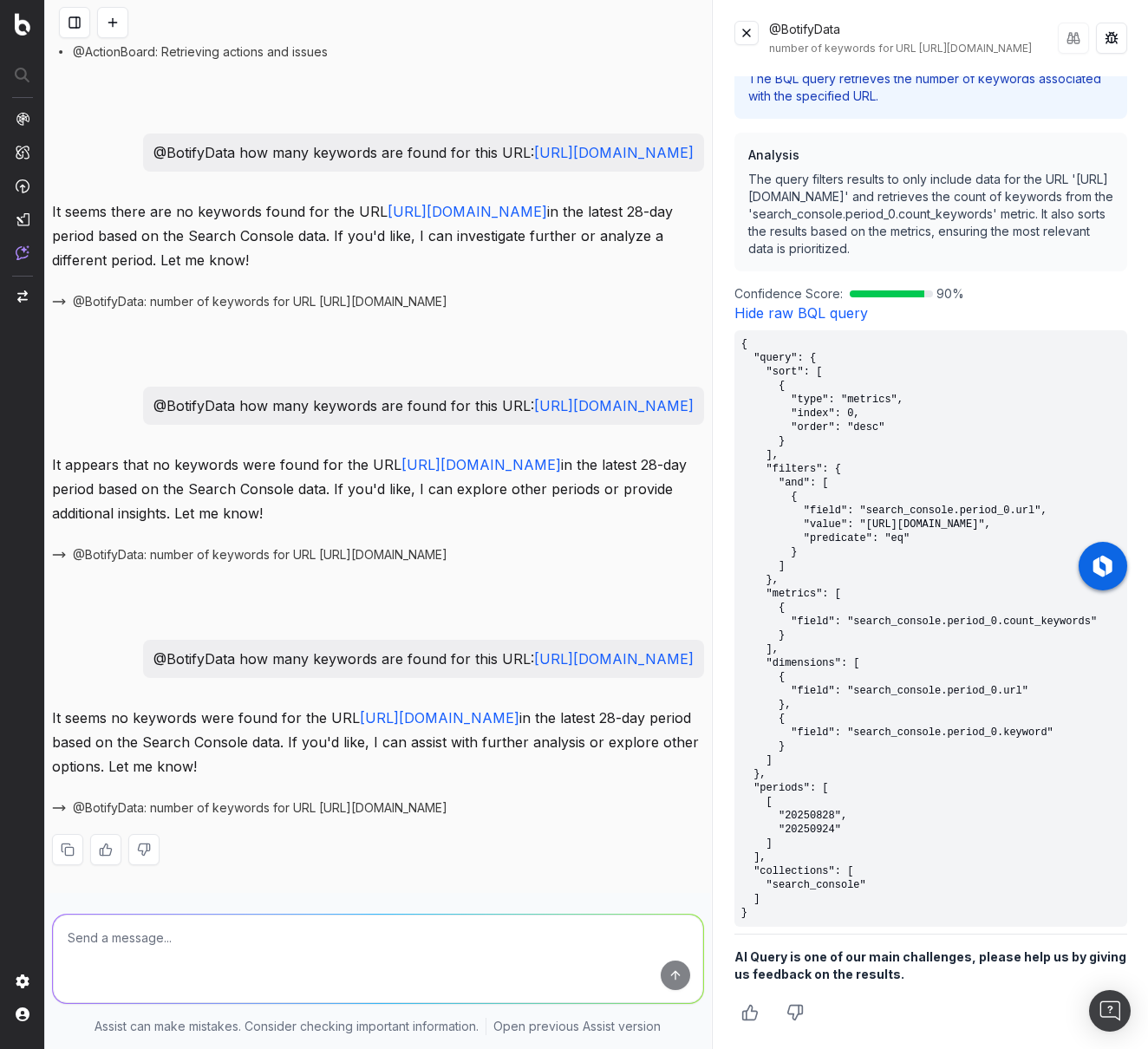
drag, startPoint x: 84, startPoint y: 380, endPoint x: 691, endPoint y: 390, distance: 607.1
click at [691, 390] on div "@BotifyData what is the date of my latest crawl It seems there was an issue ret…" at bounding box center [378, 362] width 666 height 1061
drag, startPoint x: 354, startPoint y: 128, endPoint x: 54, endPoint y: 99, distance: 301.4
click at [143, 134] on div "@BotifyData how many keywords are found for this URL: https://www.unrankedsmurf…" at bounding box center [424, 153] width 561 height 38
copy p "@BotifyData how many keywords are found for this URL: https://www.unrankedsmurf…"
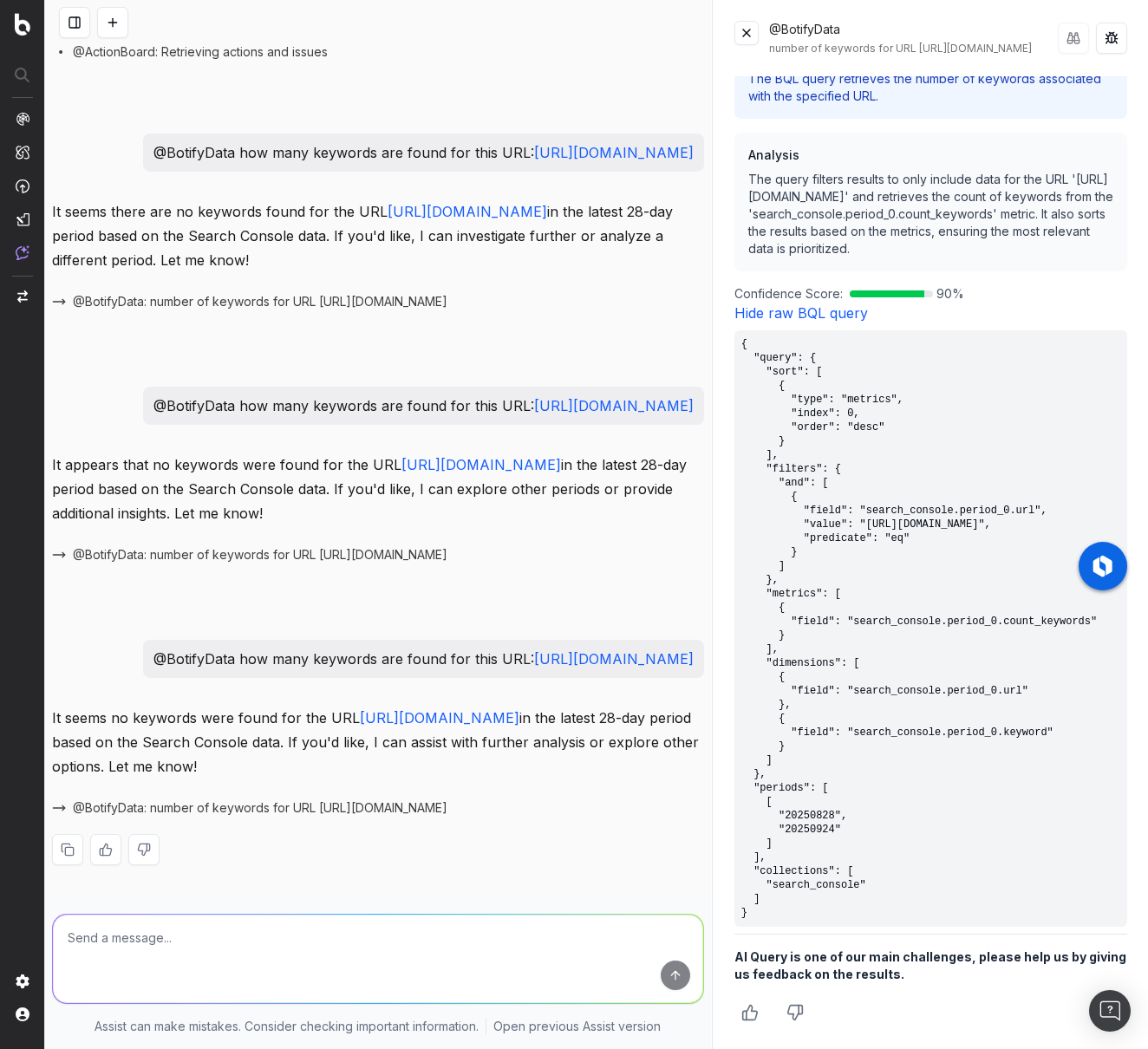
click at [230, 980] on textarea at bounding box center [378, 959] width 650 height 88
paste textarea "@BotifyData how many keywords are found for this URL: https://www.unrankedsmurf…"
type textarea "@BotifyData how many keywords are found for this URL: https://www.unrankedsmurf…"
click at [665, 974] on button "submit" at bounding box center [675, 975] width 30 height 30
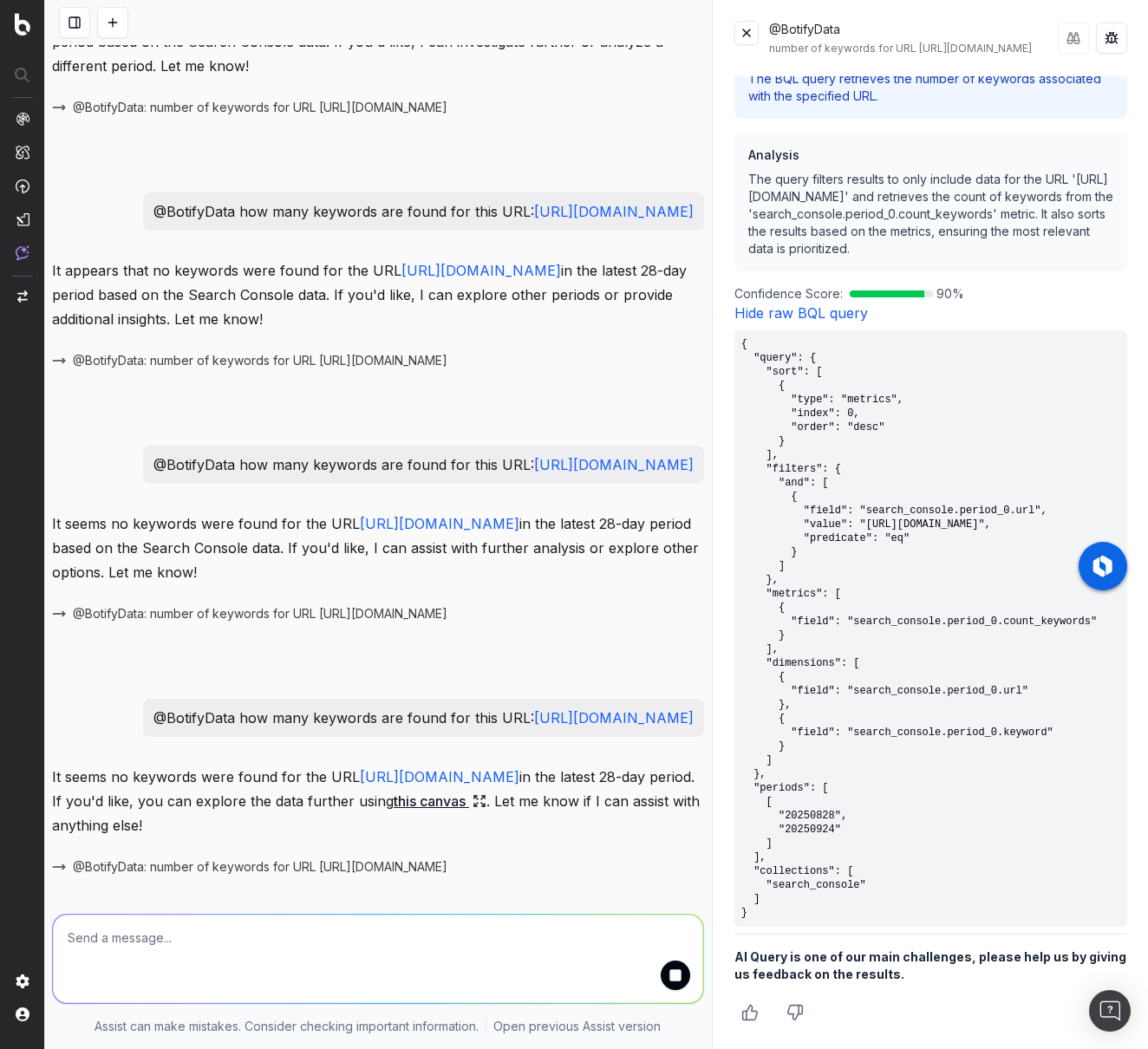
scroll to position [539, 0]
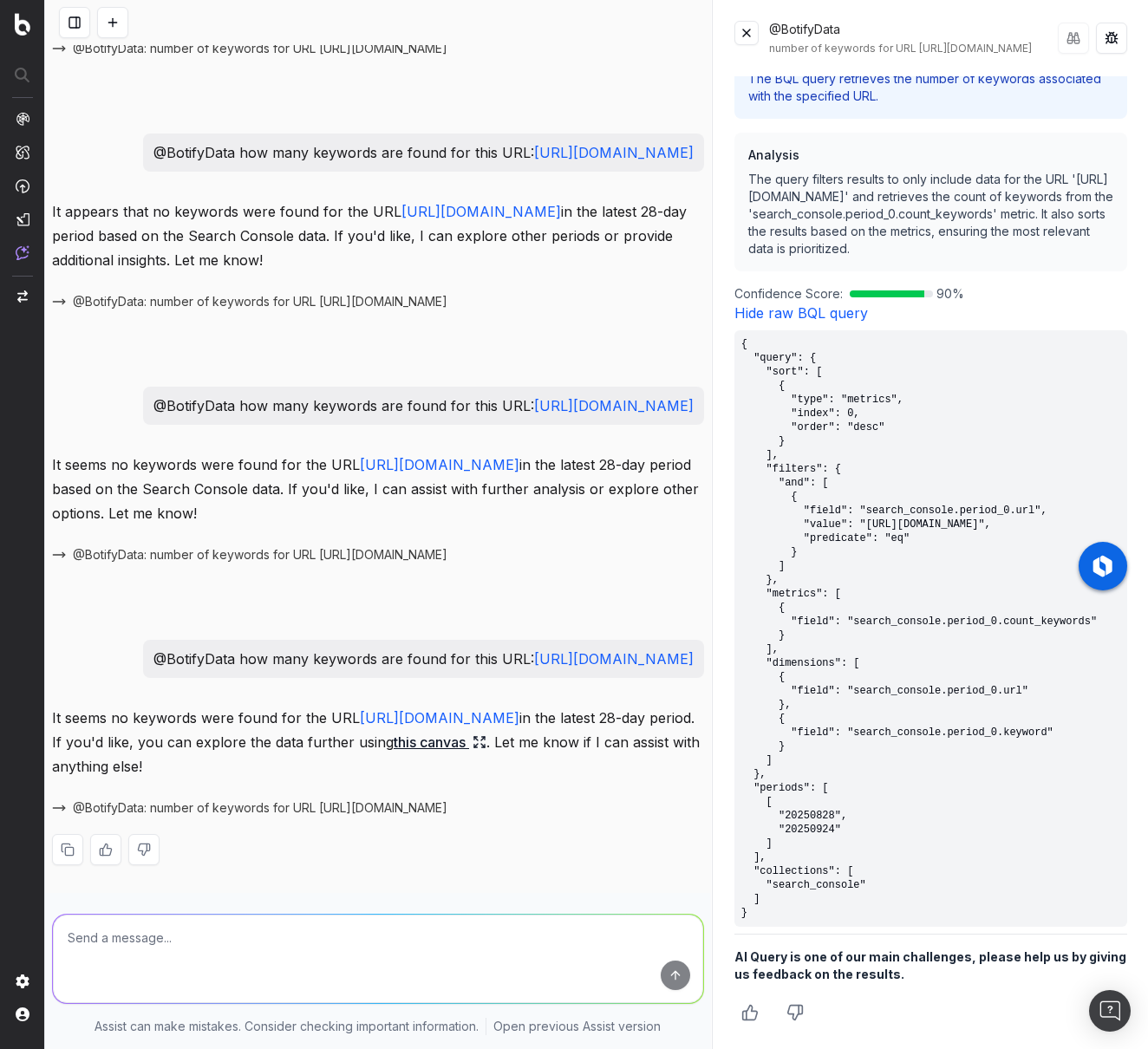
click at [486, 743] on link "this canvas" at bounding box center [440, 742] width 93 height 24
click at [448, 812] on span "@BotifyData: number of keywords for URL https://www.unrankedsmurfs.com/blog" at bounding box center [260, 808] width 375 height 17
click at [750, 37] on button at bounding box center [745, 33] width 24 height 24
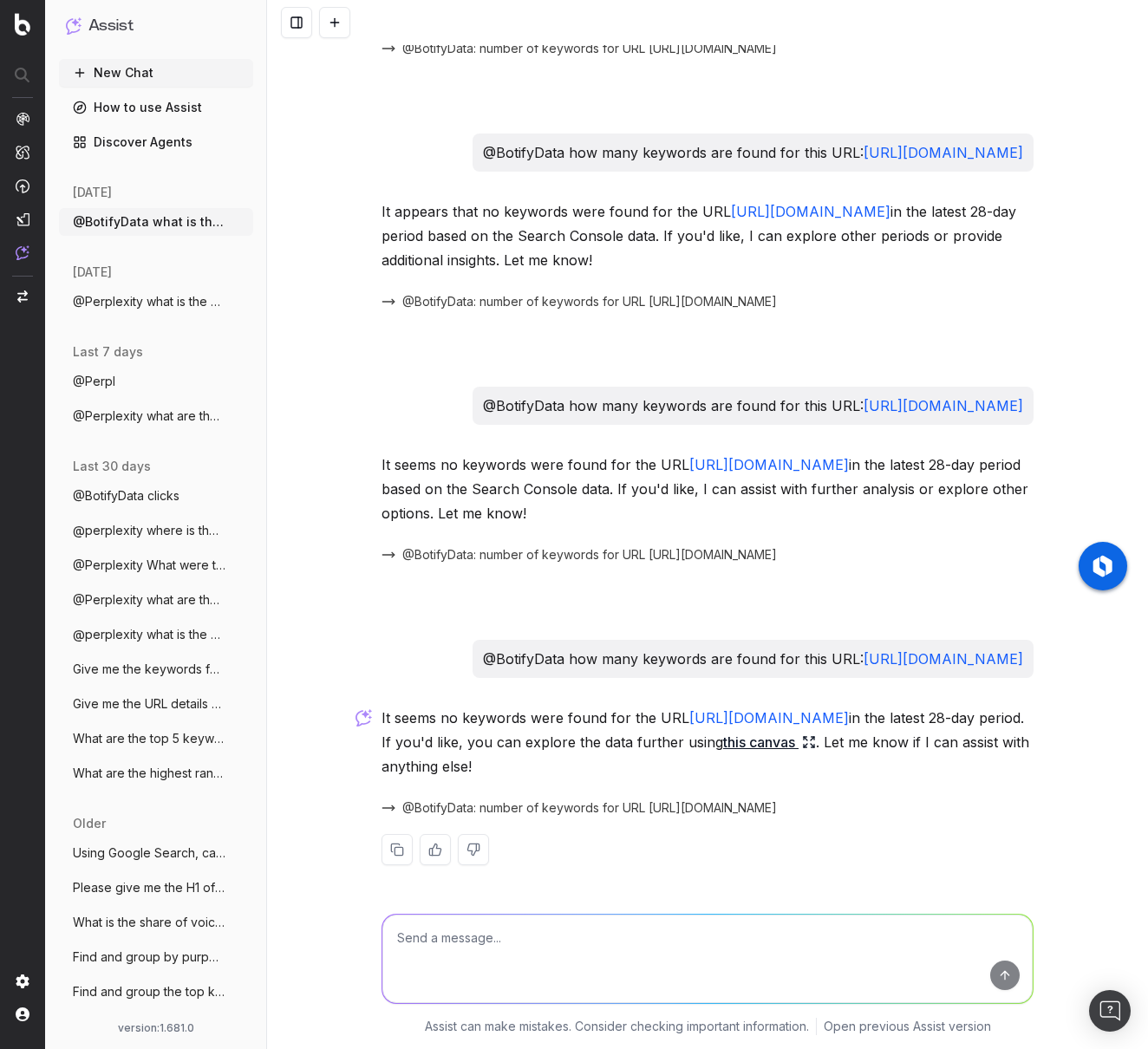
click at [776, 806] on span "@BotifyData: number of keywords for URL https://www.unrankedsmurfs.com/blog" at bounding box center [590, 808] width 375 height 17
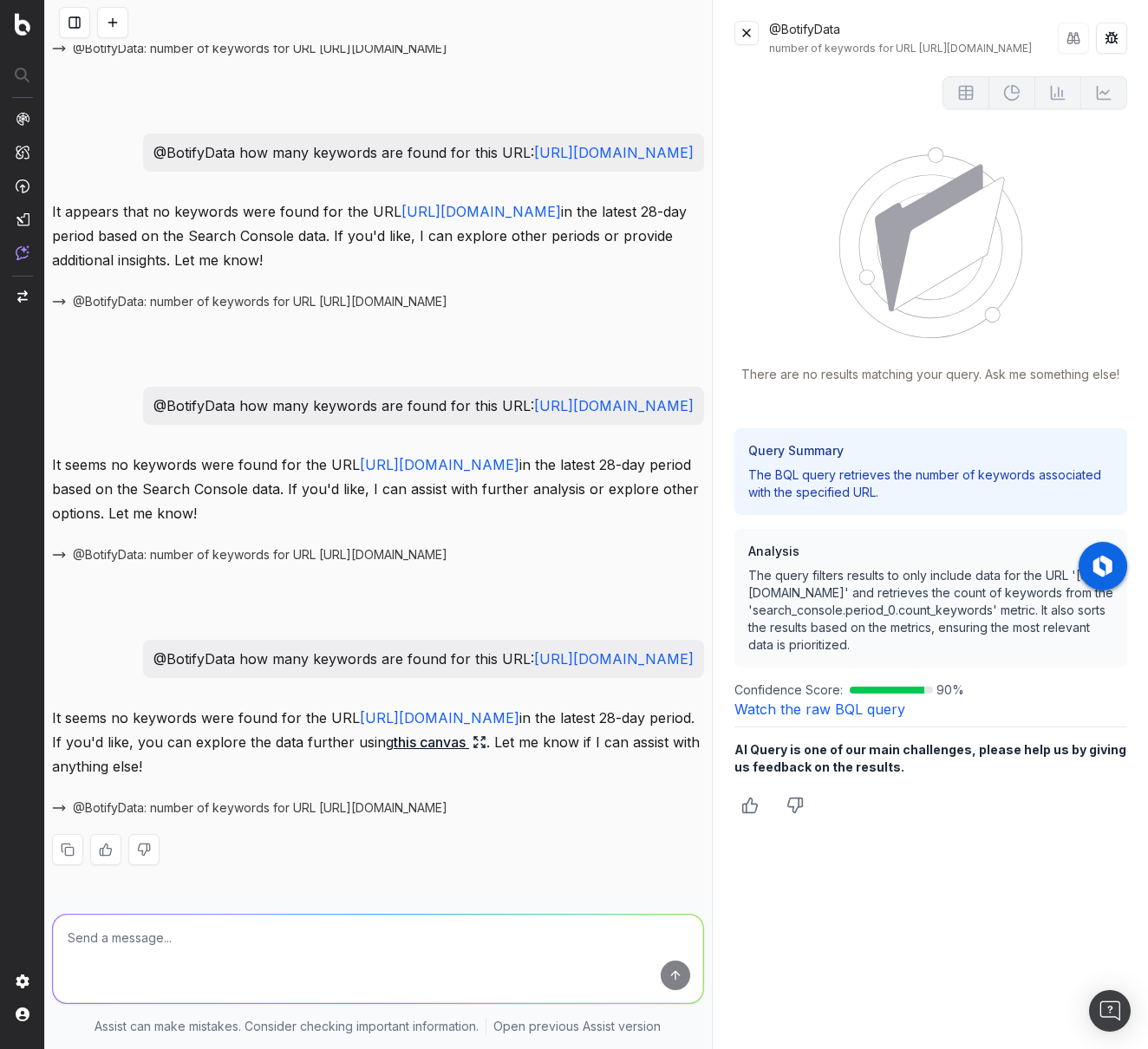
click at [822, 718] on link "Watch the raw BQL query" at bounding box center [819, 709] width 171 height 17
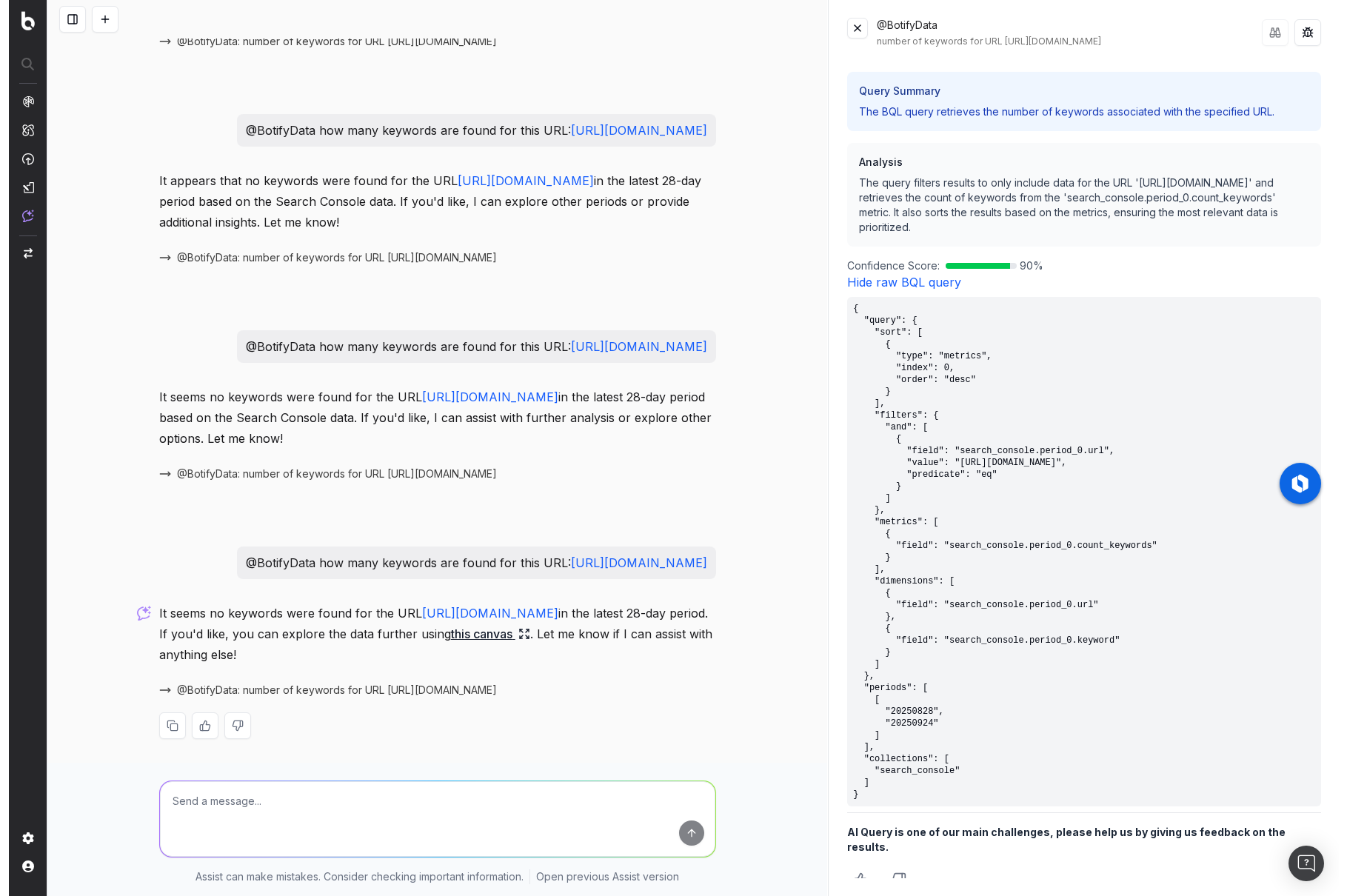
scroll to position [294, 0]
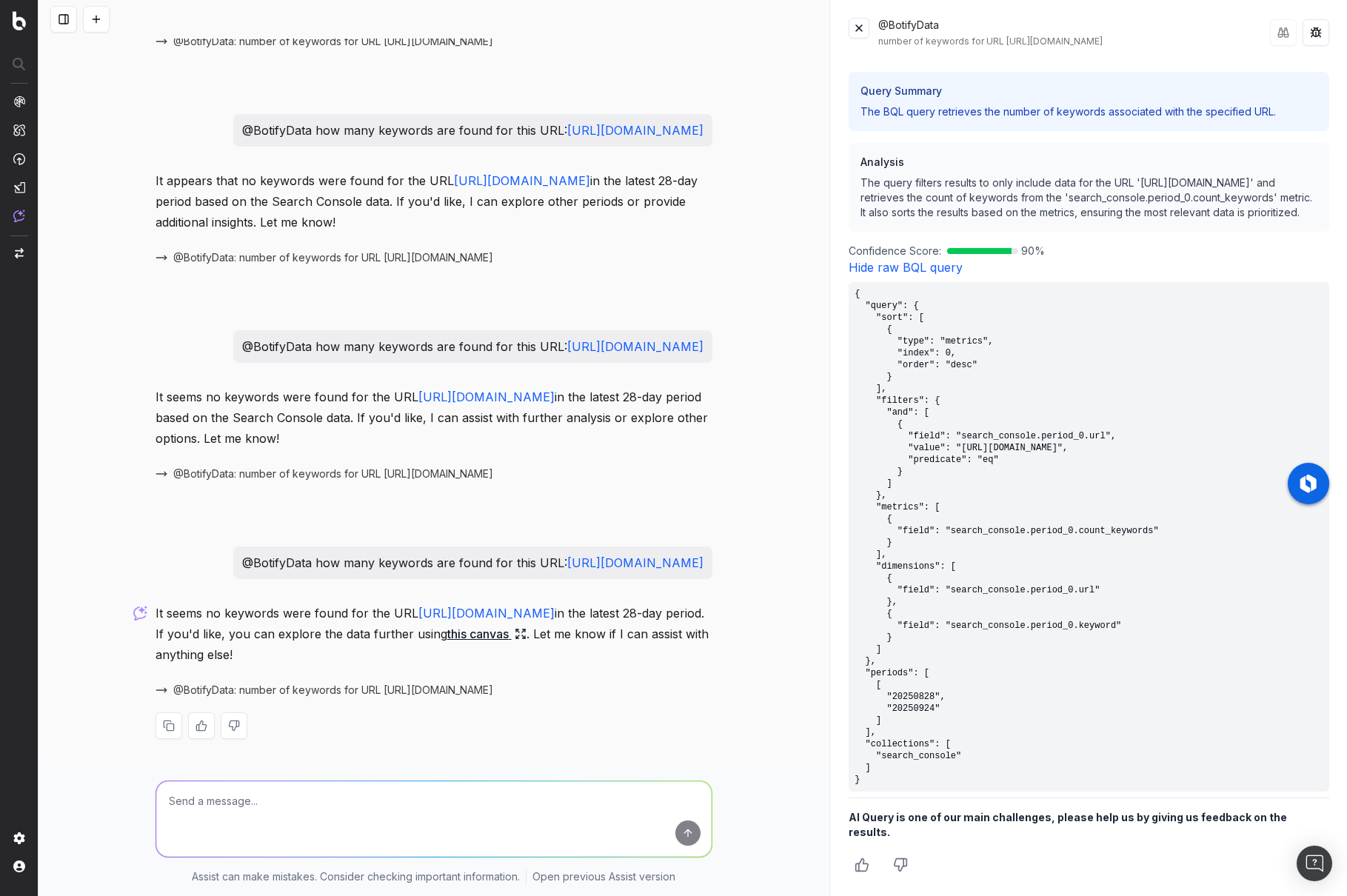
click at [907, 548] on pre "{ "query": { "sort": [ { "type": "metrics", "index": 0, "order": "desc" } ], "f…" at bounding box center [1089, 537] width 481 height 510
click at [907, 418] on pre "{ "query": { "sort": [ { "type": "metrics", "index": 0, "order": "desc" } ], "f…" at bounding box center [1089, 537] width 481 height 510
click at [907, 418] on pre "{ "query": { "sort": [ { "type": "metrics", "index": 0, "order": "desc" } ], "f…" at bounding box center [1089, 537] width 481 height 510
click at [897, 427] on pre "{ "query": { "sort": [ { "type": "metrics", "index": 0, "order": "desc" } ], "f…" at bounding box center [1089, 537] width 481 height 510
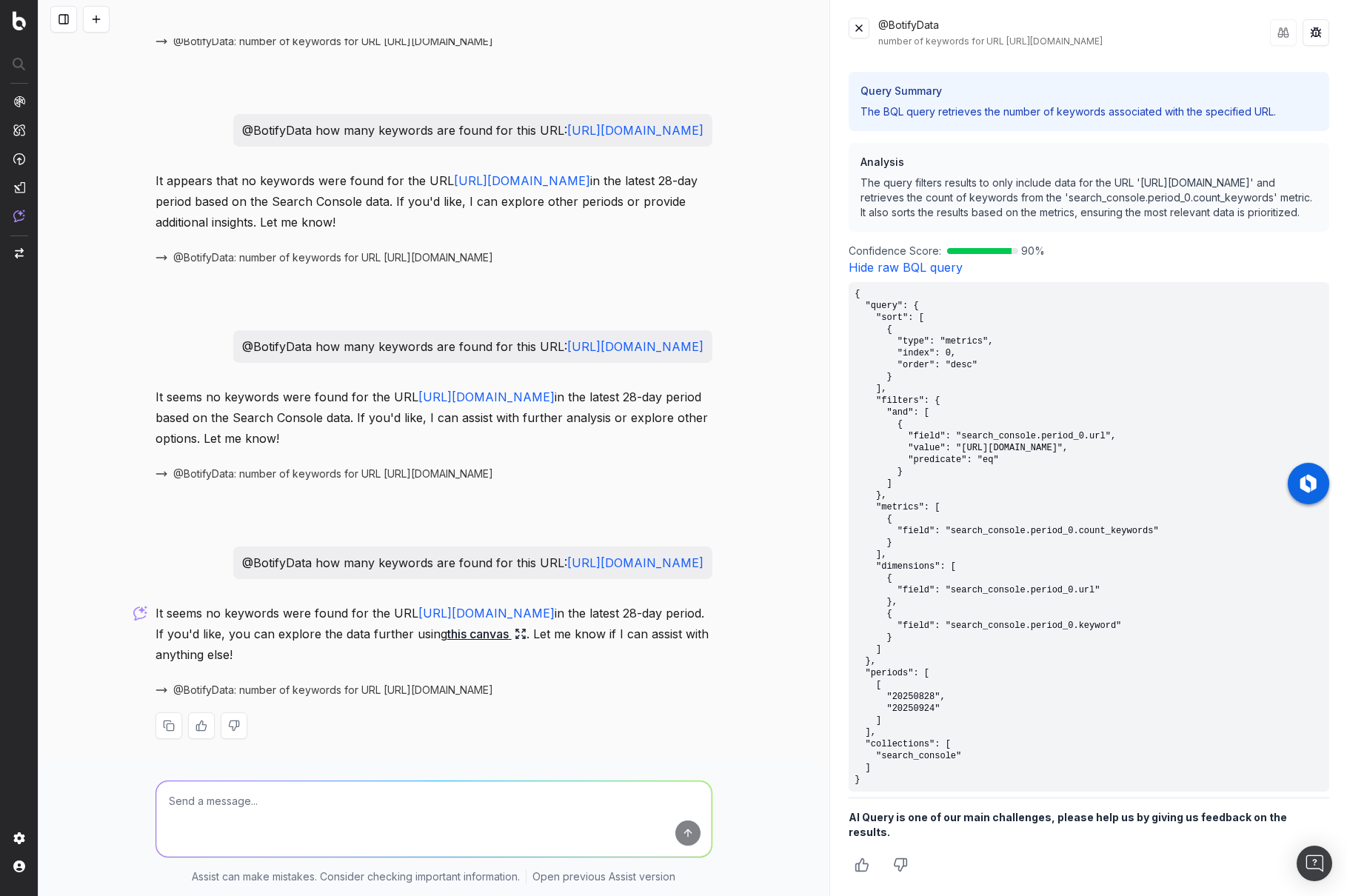
click at [930, 454] on pre "{ "query": { "sort": [ { "type": "metrics", "index": 0, "order": "desc" } ], "f…" at bounding box center [1089, 537] width 481 height 510
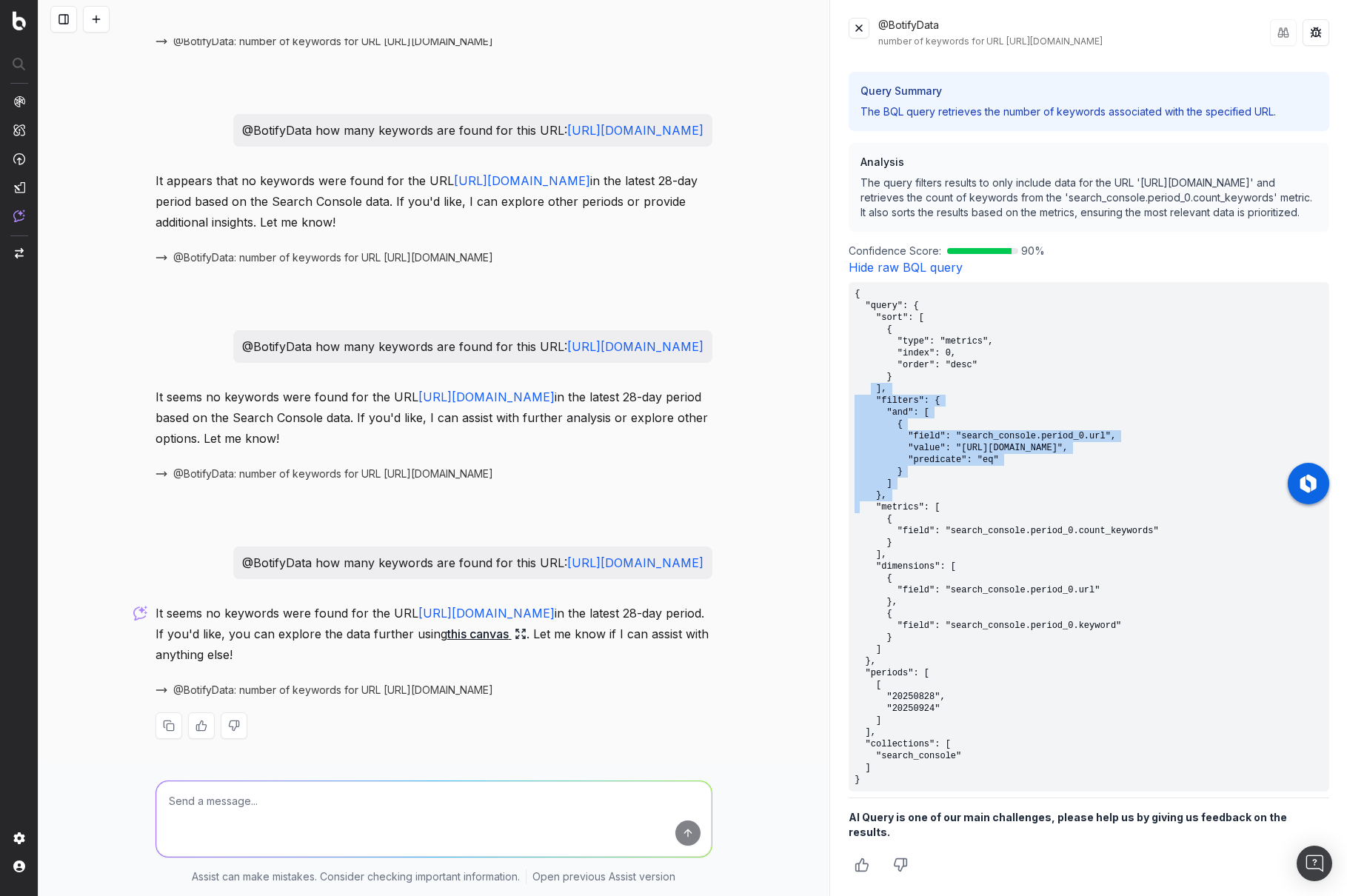
drag, startPoint x: 1027, startPoint y: 485, endPoint x: 869, endPoint y: 401, distance: 178.9
click at [869, 401] on pre "{ "query": { "sort": [ { "type": "metrics", "index": 0, "order": "desc" } ], "f…" at bounding box center [1089, 537] width 481 height 510
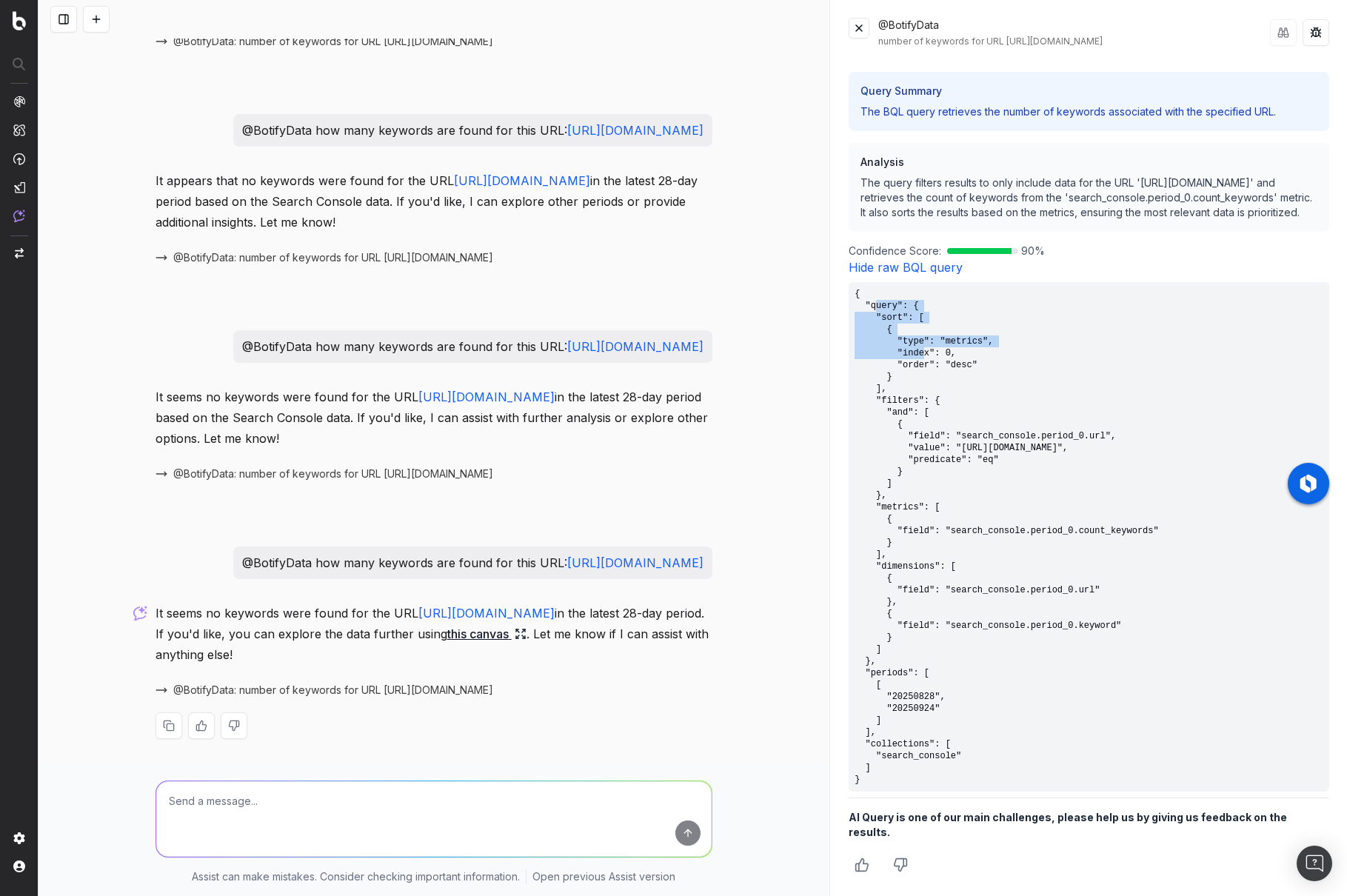
drag, startPoint x: 875, startPoint y: 322, endPoint x: 928, endPoint y: 377, distance: 76.4
click at [928, 377] on pre "{ "query": { "sort": [ { "type": "metrics", "index": 0, "order": "desc" } ], "f…" at bounding box center [1089, 537] width 481 height 510
click at [932, 382] on pre "{ "query": { "sort": [ { "type": "metrics", "index": 0, "order": "desc" } ], "f…" at bounding box center [1089, 537] width 481 height 510
drag, startPoint x: 858, startPoint y: 314, endPoint x: 955, endPoint y: 789, distance: 484.8
click at [955, 789] on pre "{ "query": { "sort": [ { "type": "metrics", "index": 0, "order": "desc" } ], "f…" at bounding box center [1089, 537] width 481 height 510
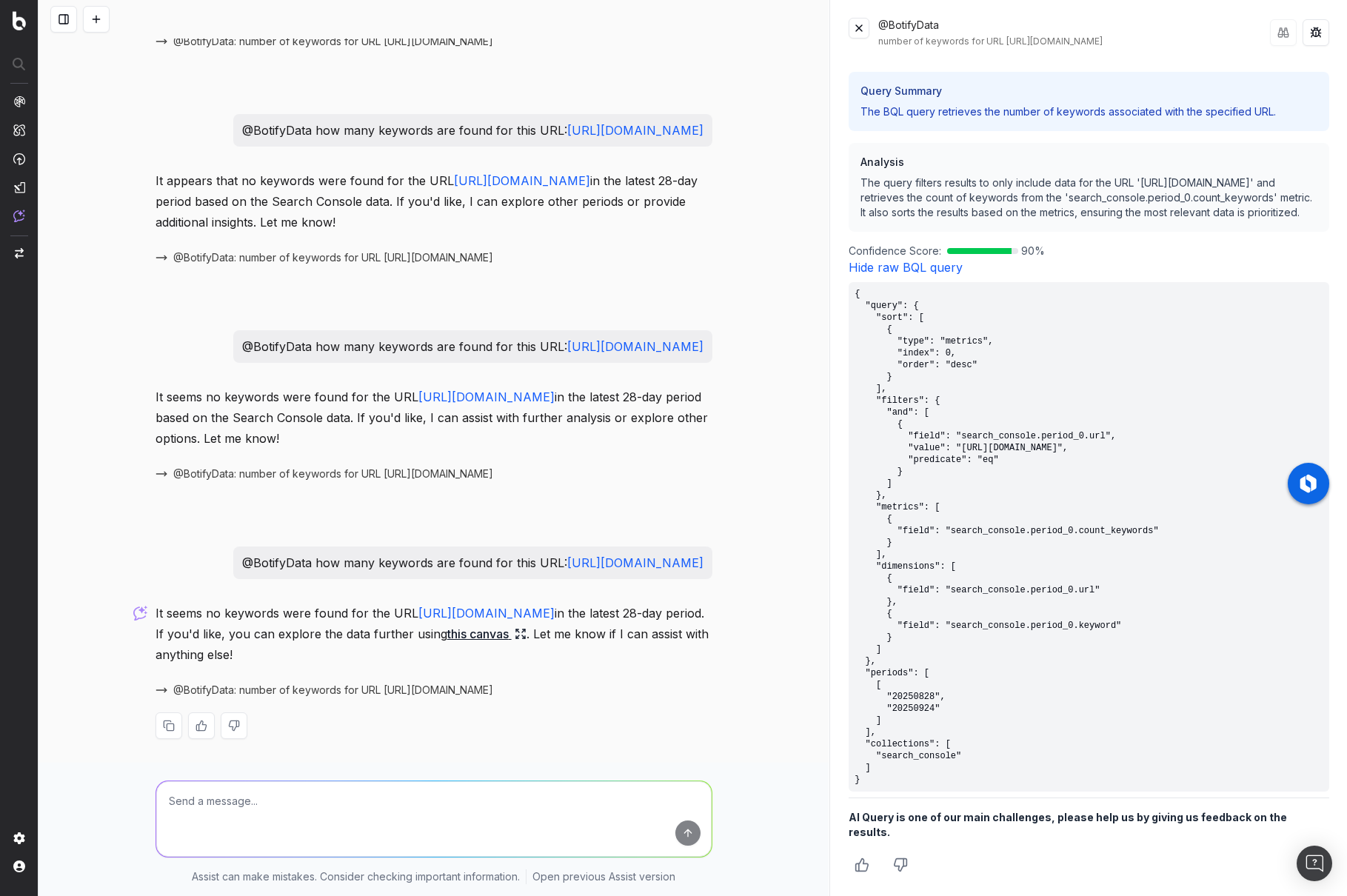
click at [920, 770] on pre "{ "query": { "sort": [ { "type": "metrics", "index": 0, "order": "desc" } ], "f…" at bounding box center [1089, 537] width 481 height 510
click at [894, 760] on pre "{ "query": { "sort": [ { "type": "metrics", "index": 0, "order": "desc" } ], "f…" at bounding box center [1089, 537] width 481 height 510
click at [932, 773] on pre "{ "query": { "sort": [ { "type": "metrics", "index": 0, "order": "desc" } ], "f…" at bounding box center [1089, 537] width 481 height 510
drag, startPoint x: 905, startPoint y: 782, endPoint x: 865, endPoint y: 757, distance: 47.2
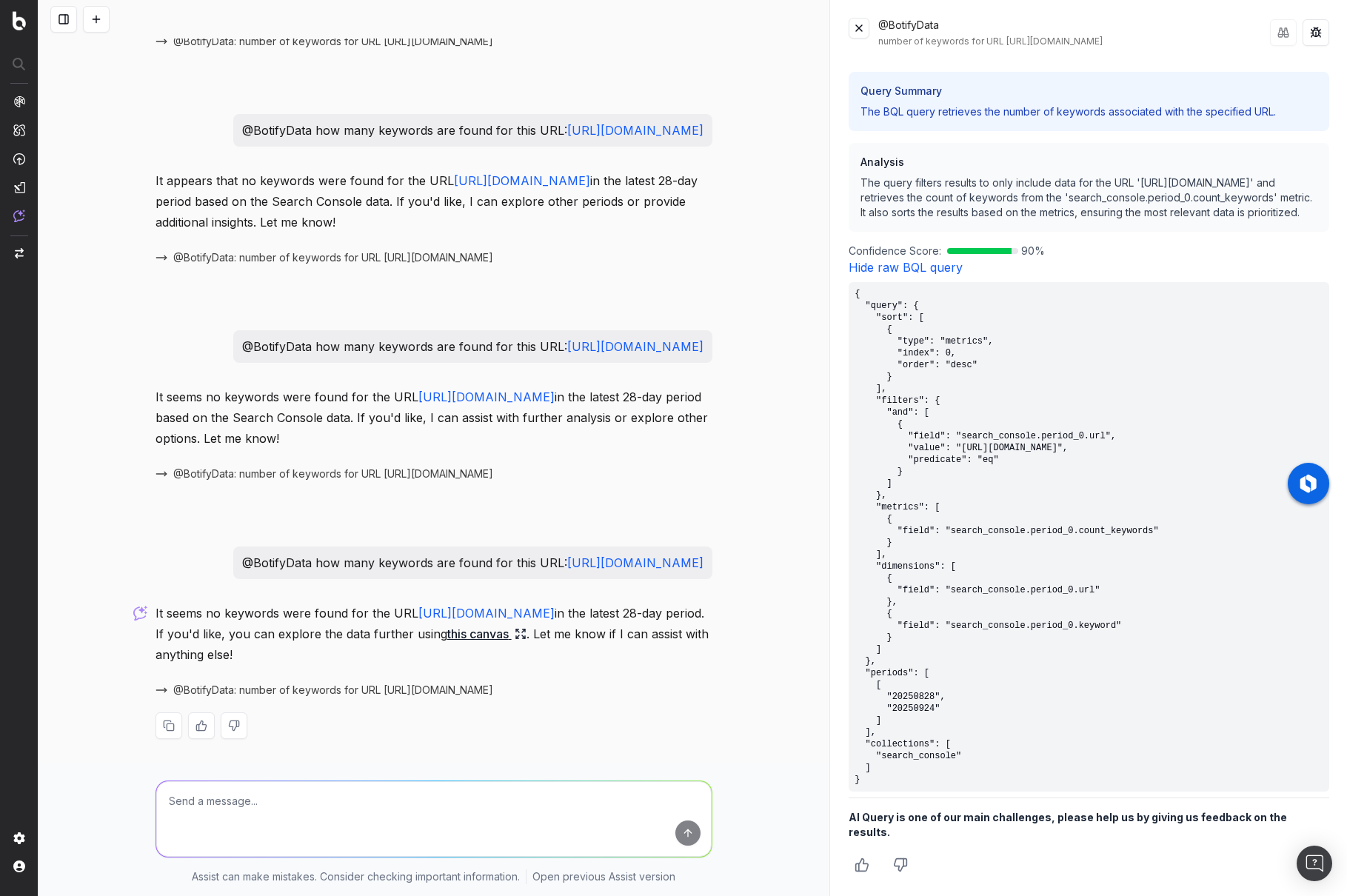
click at [865, 757] on pre "{ "query": { "sort": [ { "type": "metrics", "index": 0, "order": "desc" } ], "f…" at bounding box center [1089, 537] width 481 height 510
click at [906, 765] on pre "{ "query": { "sort": [ { "type": "metrics", "index": 0, "order": "desc" } ], "f…" at bounding box center [1089, 537] width 481 height 510
click at [899, 759] on pre "{ "query": { "sort": [ { "type": "metrics", "index": 0, "order": "desc" } ], "f…" at bounding box center [1089, 537] width 481 height 510
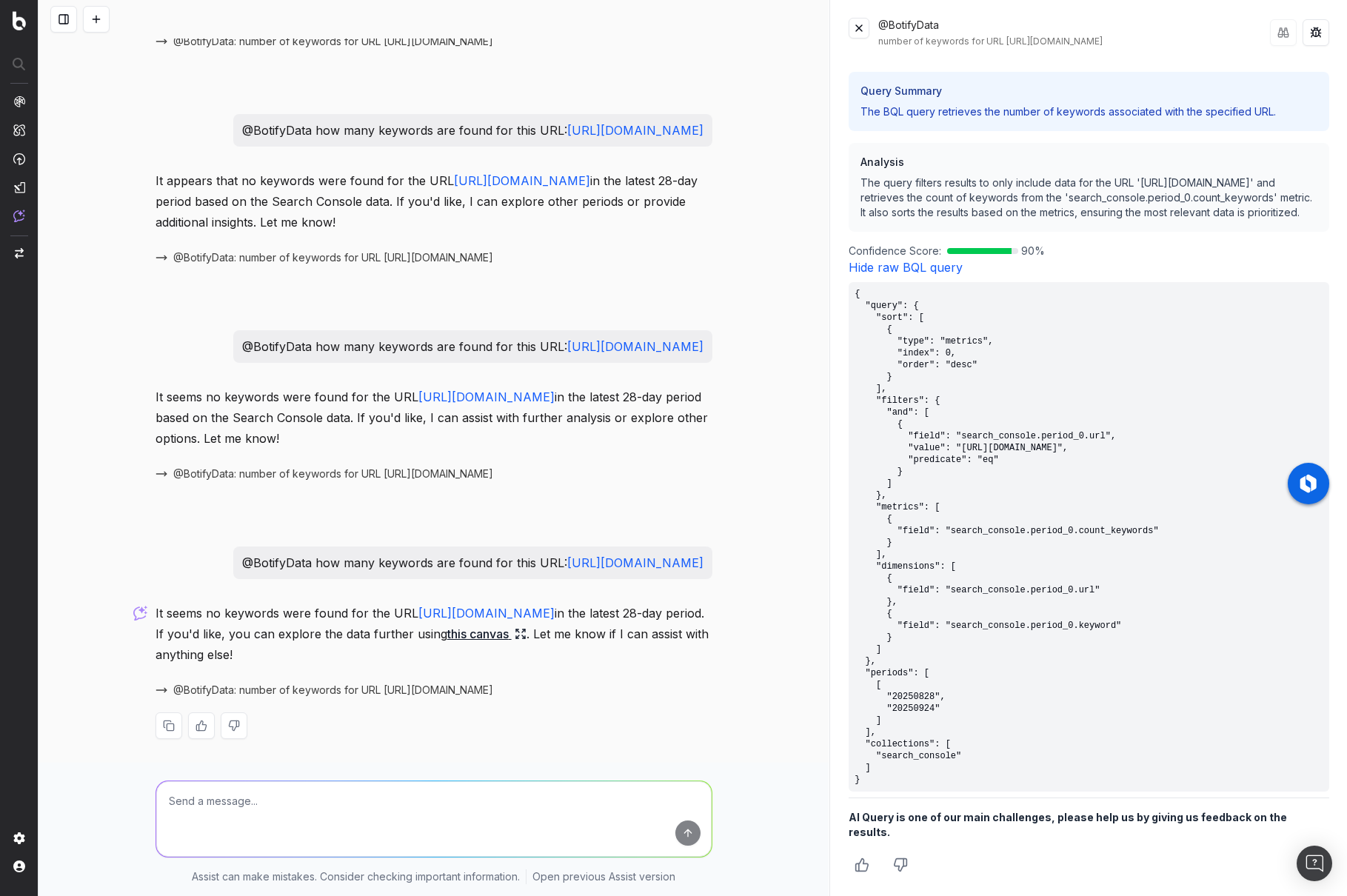
click at [905, 770] on pre "{ "query": { "sort": [ { "type": "metrics", "index": 0, "order": "desc" } ], "f…" at bounding box center [1089, 537] width 481 height 510
click at [913, 719] on pre "{ "query": { "sort": [ { "type": "metrics", "index": 0, "order": "desc" } ], "f…" at bounding box center [1089, 537] width 481 height 510
click at [906, 705] on pre "{ "query": { "sort": [ { "type": "metrics", "index": 0, "order": "desc" } ], "f…" at bounding box center [1089, 537] width 481 height 510
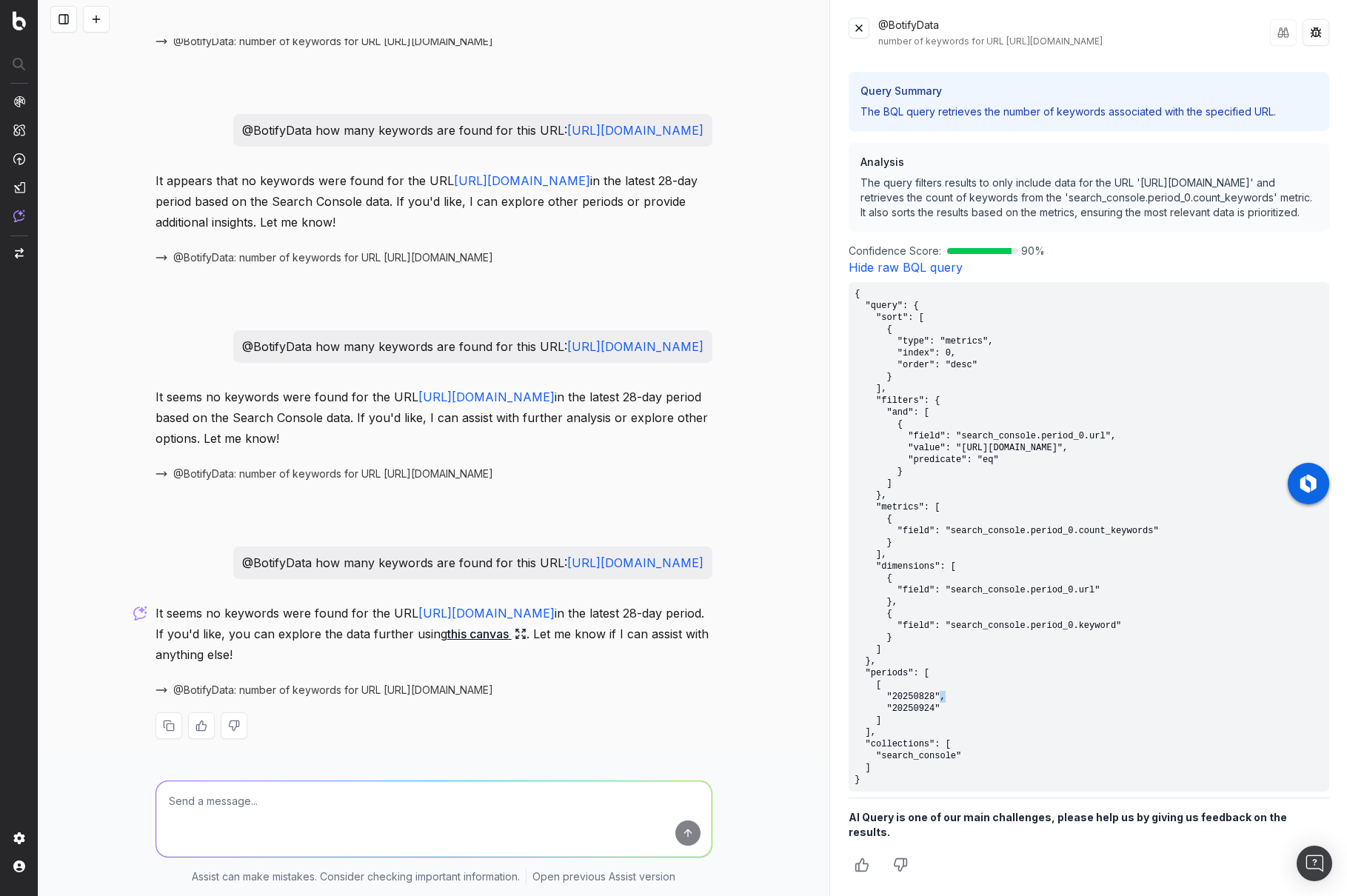
click at [906, 705] on pre "{ "query": { "sort": [ { "type": "metrics", "index": 0, "order": "desc" } ], "f…" at bounding box center [1089, 537] width 481 height 510
click at [909, 715] on pre "{ "query": { "sort": [ { "type": "metrics", "index": 0, "order": "desc" } ], "f…" at bounding box center [1089, 537] width 481 height 510
drag, startPoint x: 878, startPoint y: 702, endPoint x: 882, endPoint y: 736, distance: 34.2
click at [882, 736] on pre "{ "query": { "sort": [ { "type": "metrics", "index": 0, "order": "desc" } ], "f…" at bounding box center [1089, 537] width 481 height 510
click at [886, 414] on pre "{ "query": { "sort": [ { "type": "metrics", "index": 0, "order": "desc" } ], "f…" at bounding box center [1089, 537] width 481 height 510
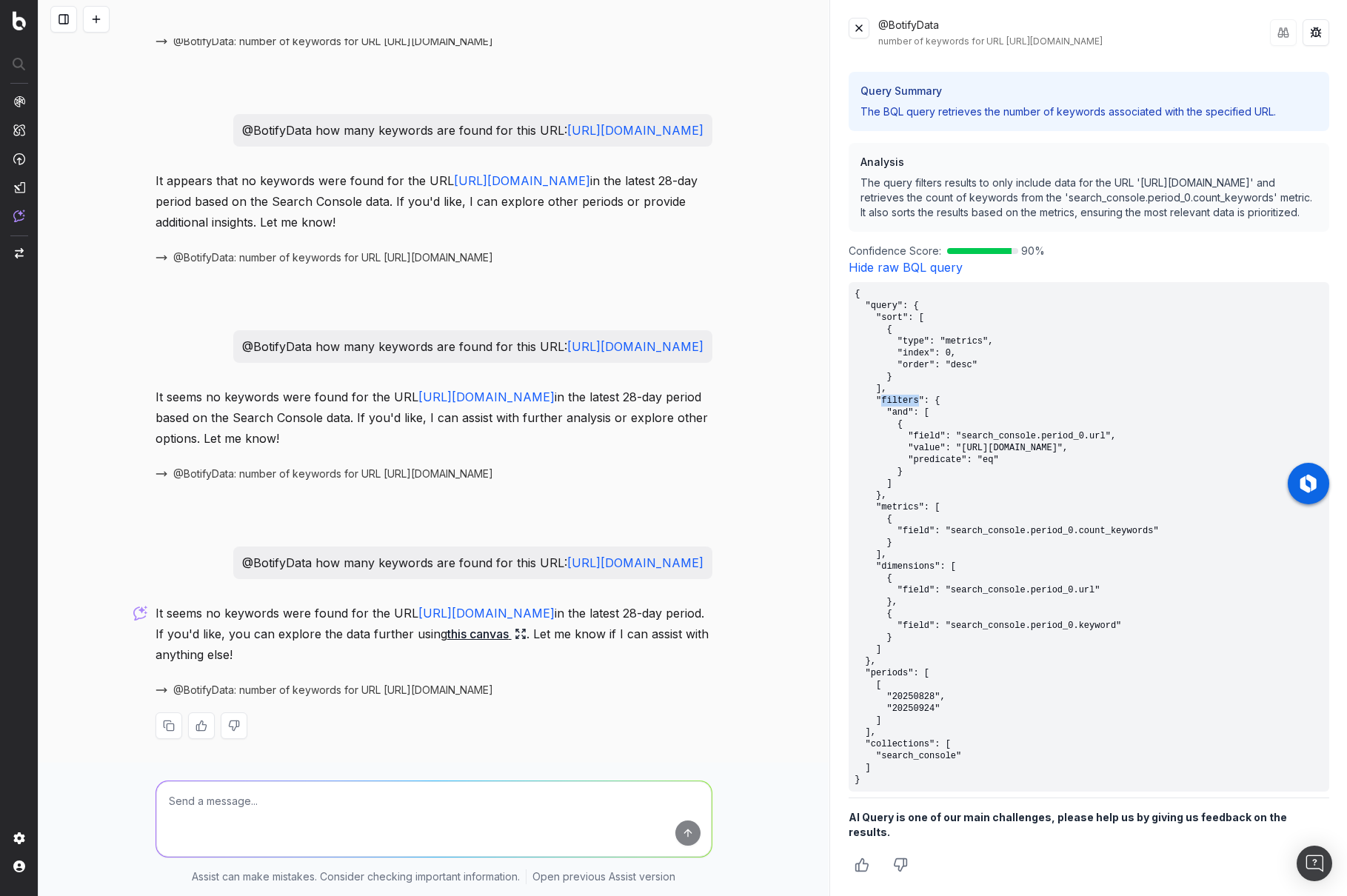
click at [886, 414] on pre "{ "query": { "sort": [ { "type": "metrics", "index": 0, "order": "desc" } ], "f…" at bounding box center [1089, 537] width 481 height 510
click at [901, 526] on pre "{ "query": { "sort": [ { "type": "metrics", "index": 0, "order": "desc" } ], "f…" at bounding box center [1089, 537] width 481 height 510
click at [902, 583] on pre "{ "query": { "sort": [ { "type": "metrics", "index": 0, "order": "desc" } ], "f…" at bounding box center [1089, 537] width 481 height 510
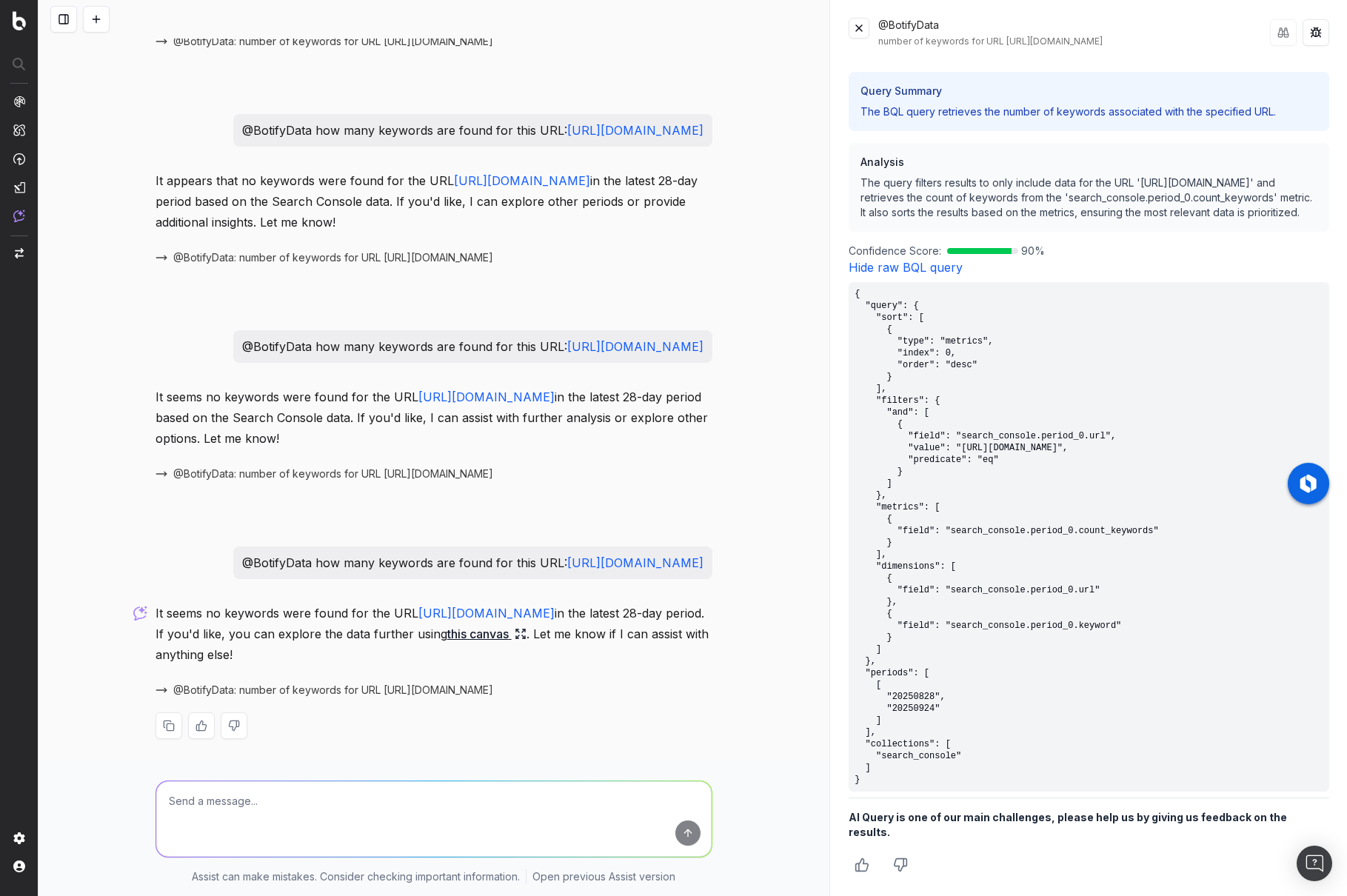
click at [890, 330] on pre "{ "query": { "sort": [ { "type": "metrics", "index": 0, "order": "desc" } ], "f…" at bounding box center [1089, 537] width 481 height 510
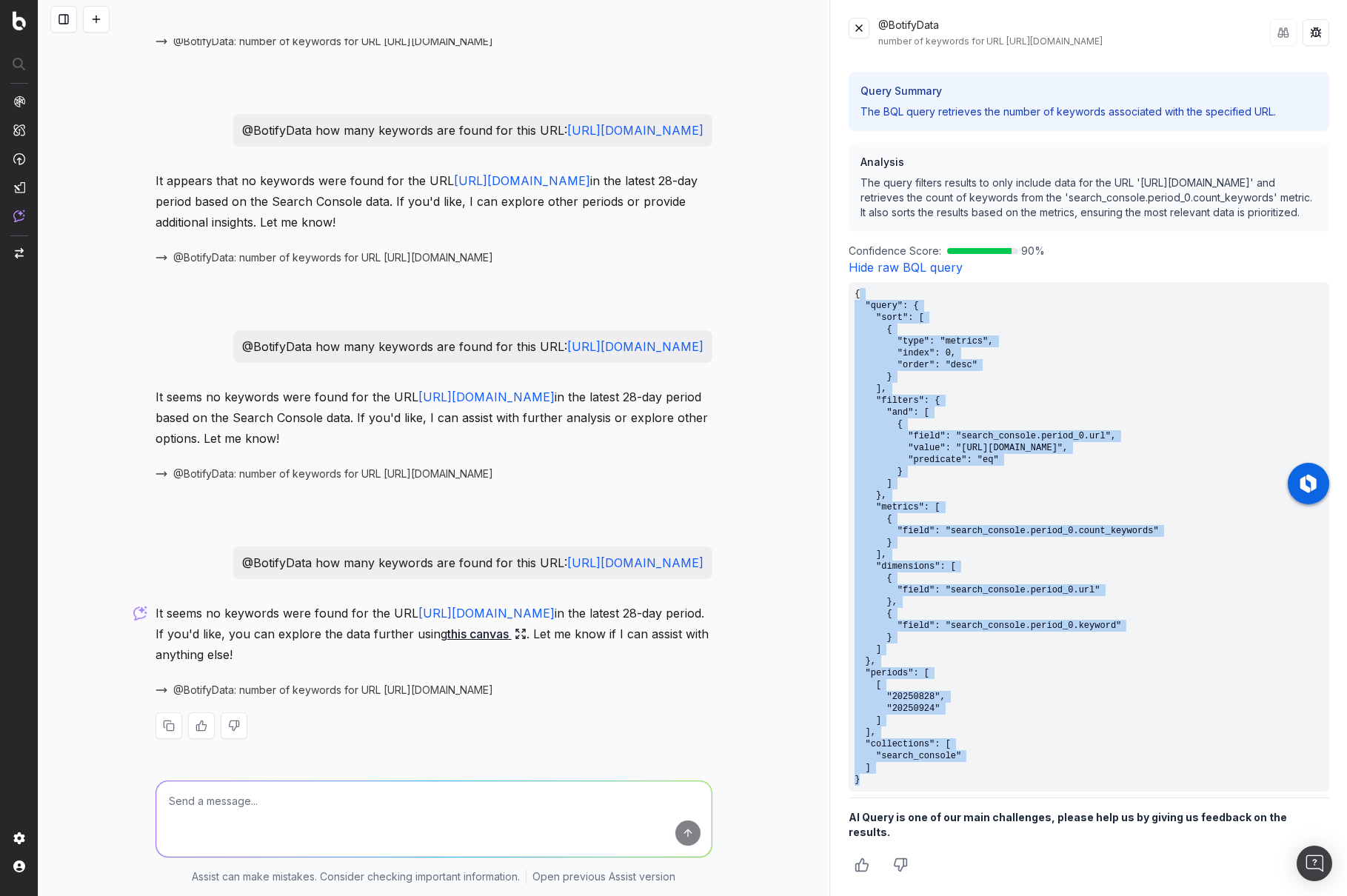
drag, startPoint x: 871, startPoint y: 322, endPoint x: 1004, endPoint y: 819, distance: 514.5
click at [1004, 819] on div "There are no results matching your query. Ask me something else! Query Summary …" at bounding box center [1089, 471] width 481 height 813
click at [993, 717] on pre "{ "query": { "sort": [ { "type": "metrics", "index": 0, "order": "desc" } ], "f…" at bounding box center [1089, 537] width 481 height 510
drag, startPoint x: 854, startPoint y: 307, endPoint x: 963, endPoint y: 813, distance: 517.6
click at [963, 813] on div "There are no results matching your query. Ask me something else! Query Summary …" at bounding box center [1089, 471] width 481 height 813
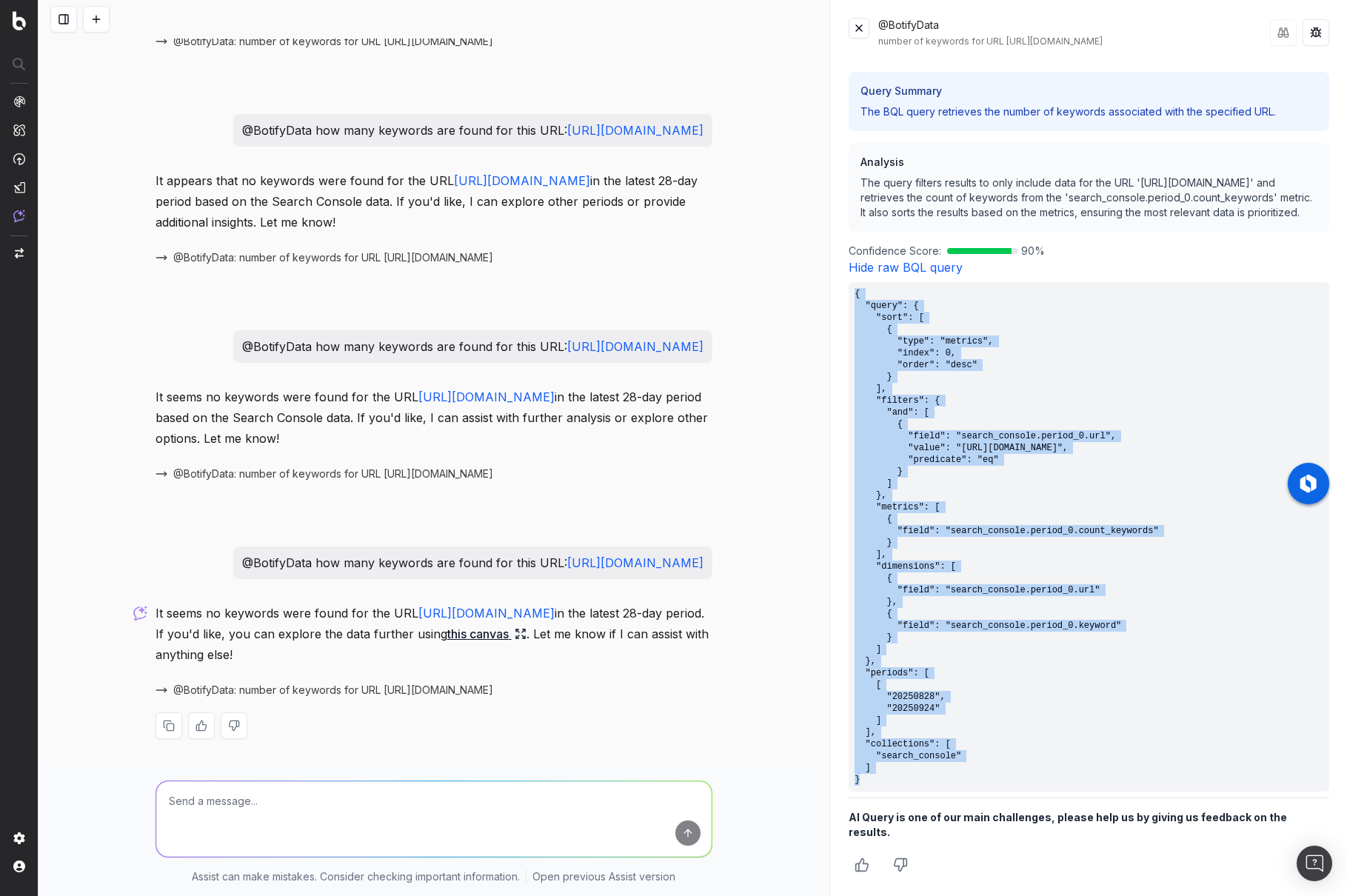
click at [868, 291] on div "There are no results matching your query. Ask me something else! Query Summary …" at bounding box center [1089, 471] width 481 height 813
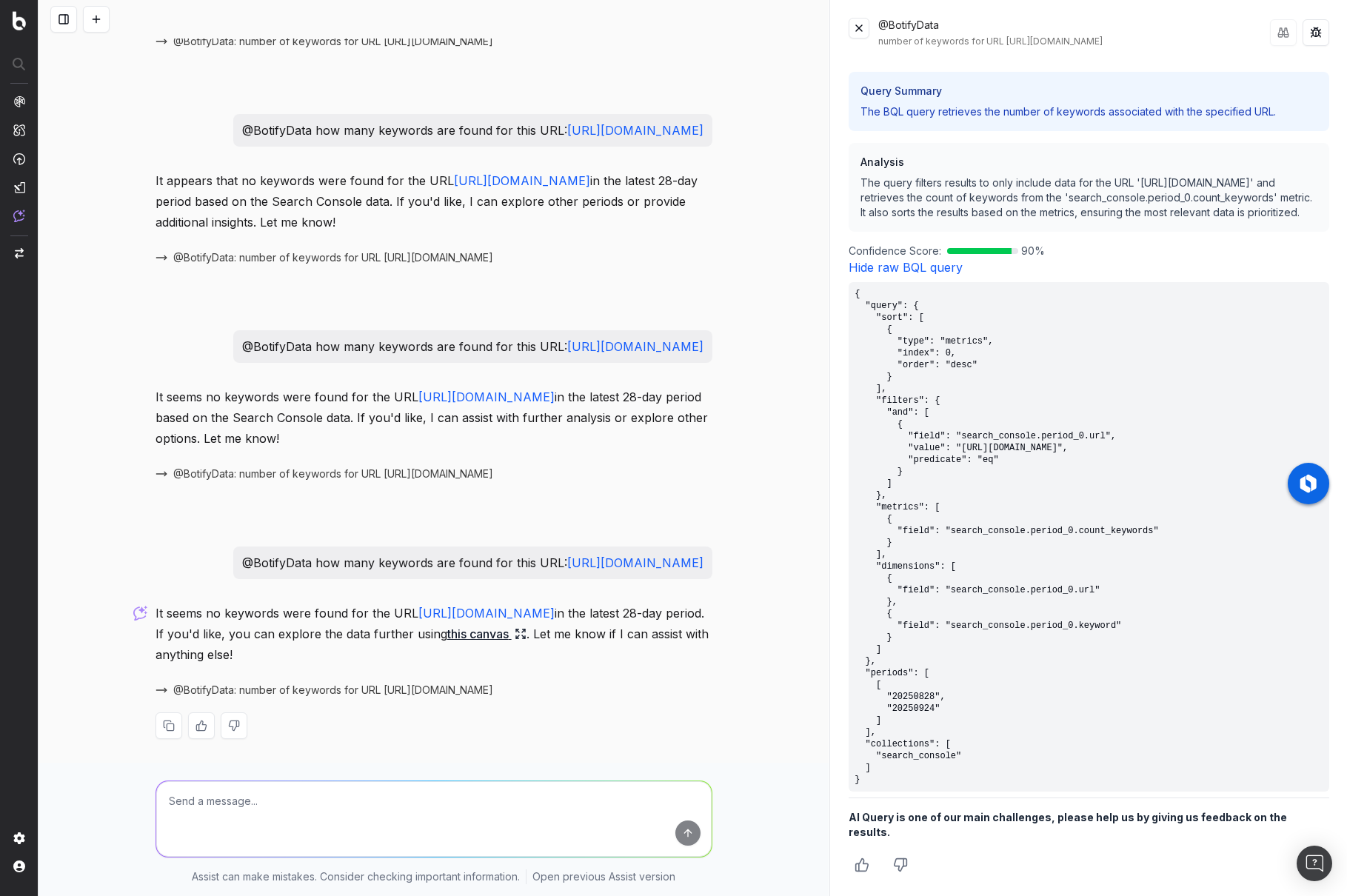
drag, startPoint x: 854, startPoint y: 306, endPoint x: 904, endPoint y: 811, distance: 507.5
click at [904, 811] on div "There are no results matching your query. Ask me something else! Query Summary …" at bounding box center [1089, 471] width 481 height 813
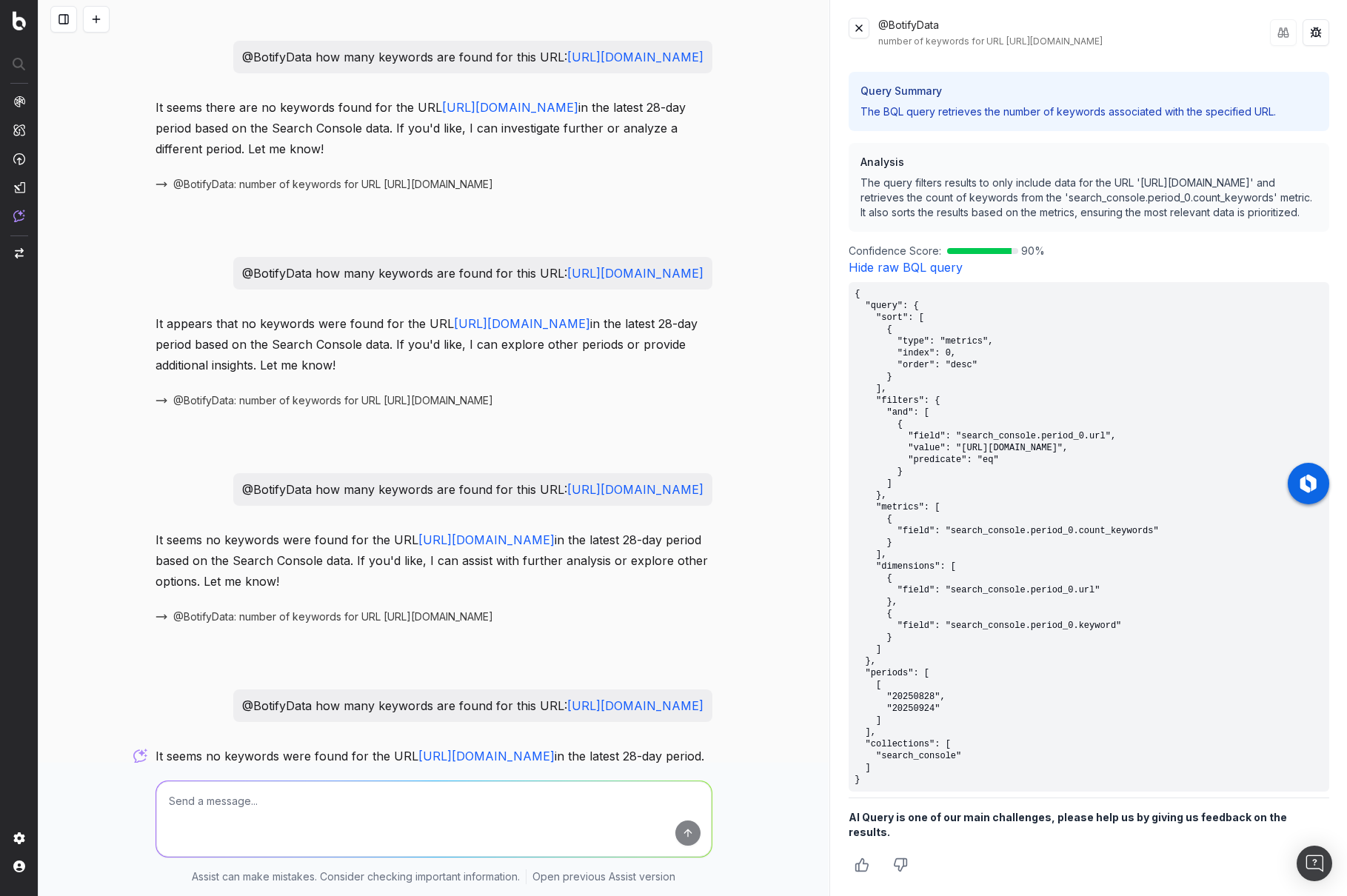
scroll to position [460, 0]
